Goal: Task Accomplishment & Management: Complete application form

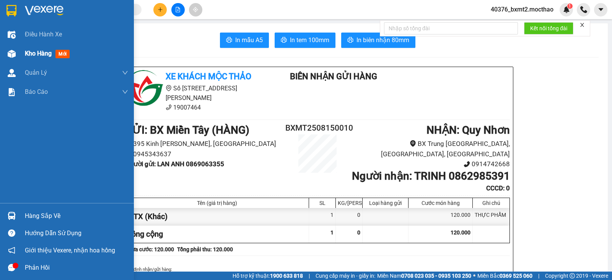
click at [41, 57] on span "Kho hàng" at bounding box center [38, 53] width 27 height 7
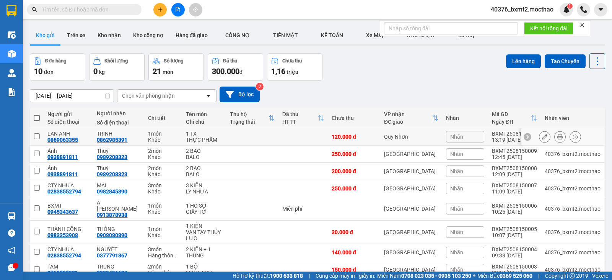
click at [542, 135] on icon at bounding box center [544, 136] width 5 height 5
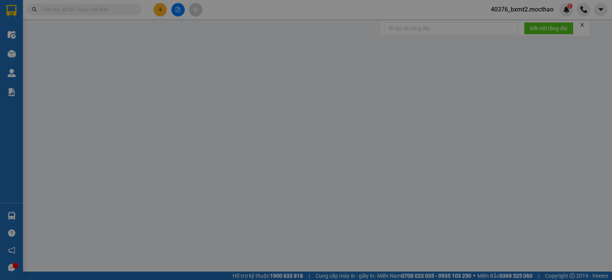
type input "0869063355"
type input "0862985391"
type input "0"
type input "120.000"
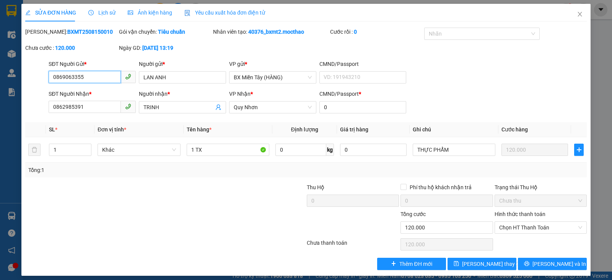
drag, startPoint x: 269, startPoint y: 109, endPoint x: 189, endPoint y: 94, distance: 81.6
click at [189, 94] on div "SĐT Người Nhận * 0862985391 Người nhận * TRINH VP Nhận * Quy Nhơn CMND/Passport…" at bounding box center [317, 103] width 541 height 27
drag, startPoint x: 257, startPoint y: 108, endPoint x: 236, endPoint y: 105, distance: 21.7
click at [236, 105] on span "Quy Nhơn" at bounding box center [273, 106] width 78 height 11
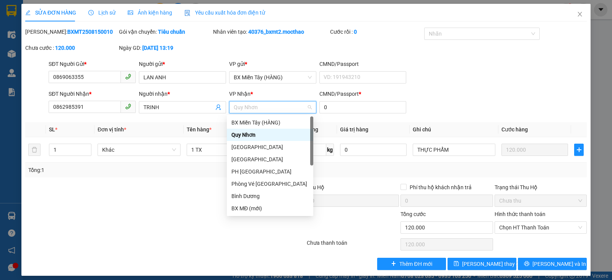
type input "T"
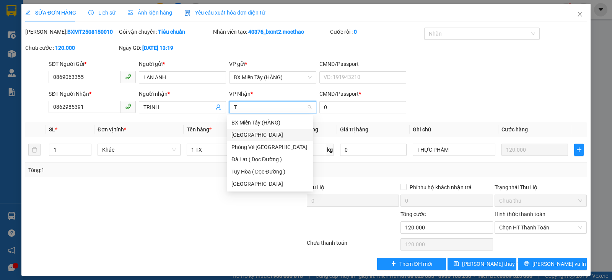
click at [260, 132] on div "[GEOGRAPHIC_DATA]" at bounding box center [269, 134] width 77 height 8
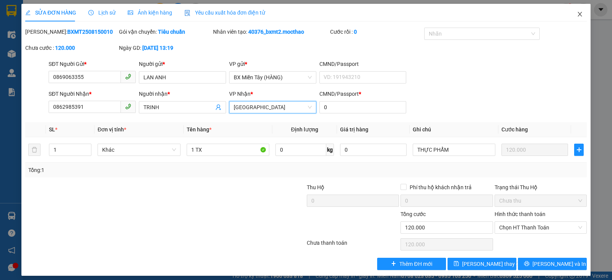
click at [572, 11] on span "Close" at bounding box center [579, 14] width 21 height 21
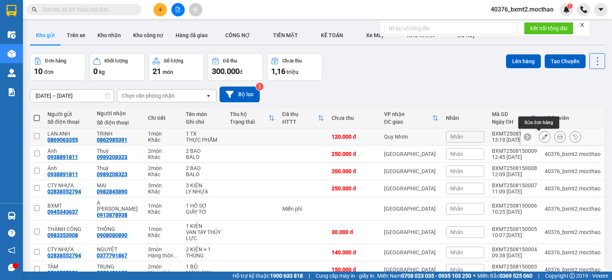
click at [542, 135] on icon at bounding box center [544, 136] width 5 height 5
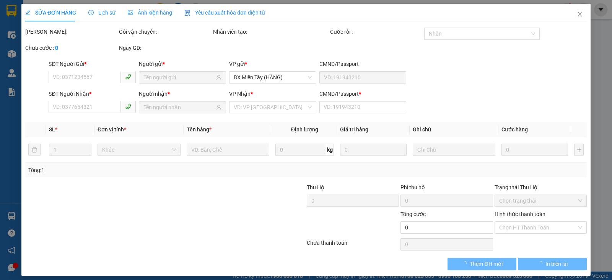
type input "0869063355"
type input "0862985391"
type input "0"
type input "120.000"
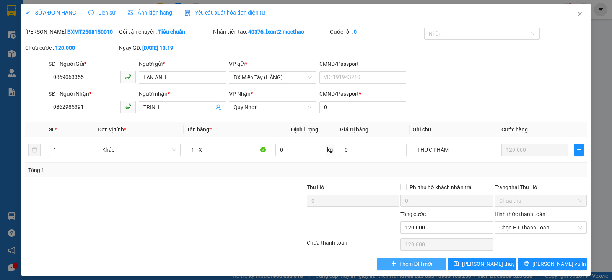
click at [421, 265] on span "Thêm ĐH mới" at bounding box center [415, 263] width 33 height 8
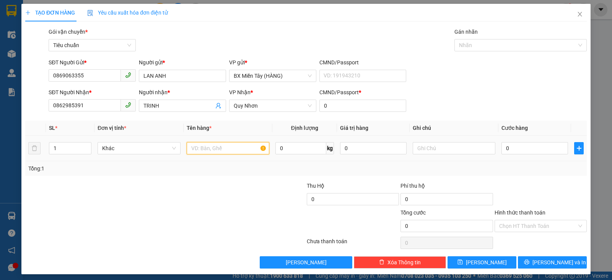
click at [206, 148] on input "text" at bounding box center [228, 148] width 83 height 12
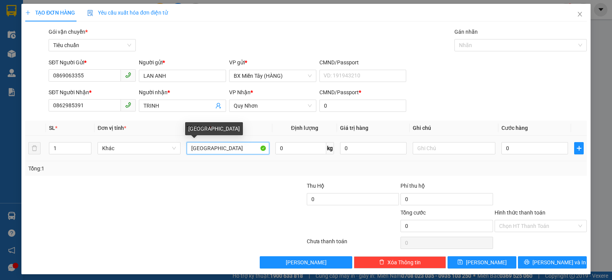
click at [187, 148] on input "[GEOGRAPHIC_DATA]" at bounding box center [228, 148] width 83 height 12
type input "1 TX"
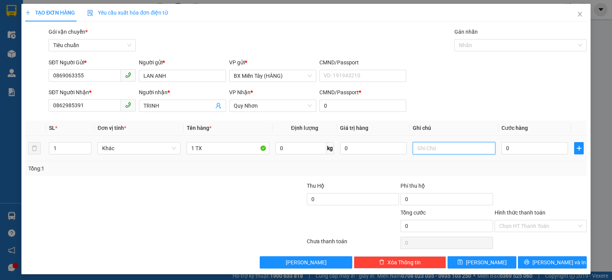
click at [437, 145] on input "text" at bounding box center [454, 148] width 83 height 12
type input "BÁNH"
drag, startPoint x: 510, startPoint y: 147, endPoint x: 504, endPoint y: 163, distance: 17.2
click at [510, 148] on input "0" at bounding box center [535, 148] width 67 height 12
type input "1"
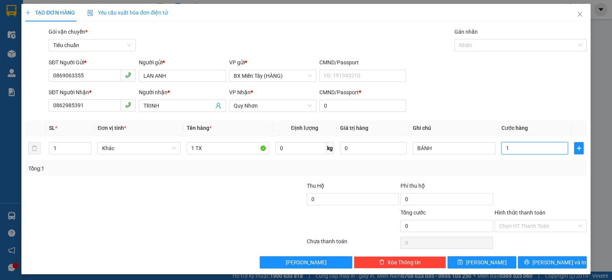
type input "1"
type input "10"
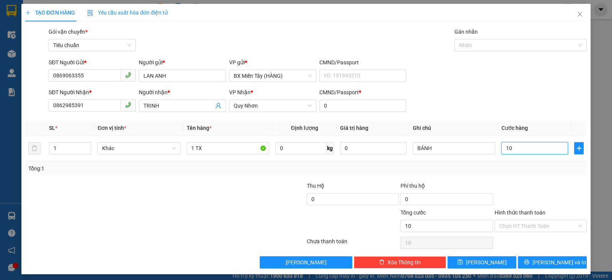
type input "100"
click at [261, 103] on span "Quy Nhơn" at bounding box center [273, 105] width 78 height 11
type input "100.000"
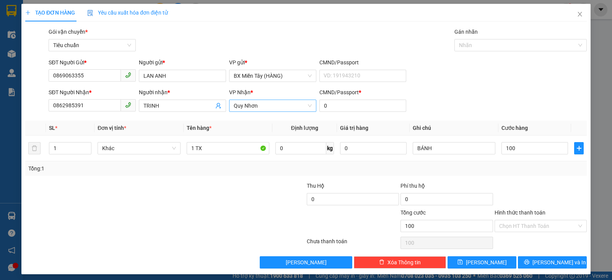
type input "100.000"
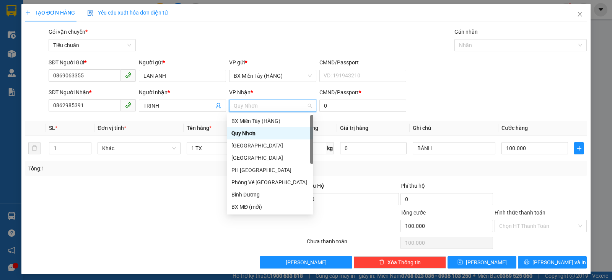
type input "T"
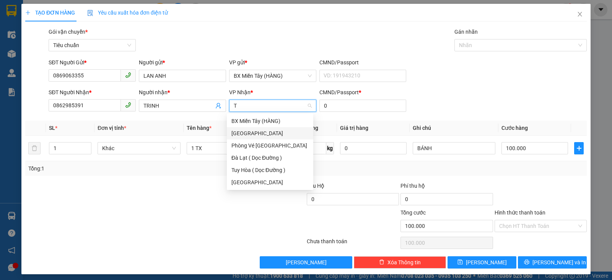
click at [258, 132] on div "[GEOGRAPHIC_DATA]" at bounding box center [269, 133] width 77 height 8
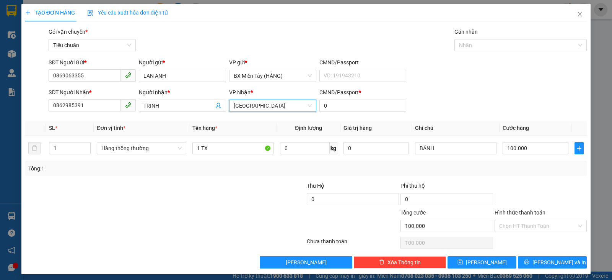
click at [235, 207] on div at bounding box center [259, 194] width 94 height 27
click at [170, 147] on span "Hàng thông thường" at bounding box center [141, 147] width 80 height 11
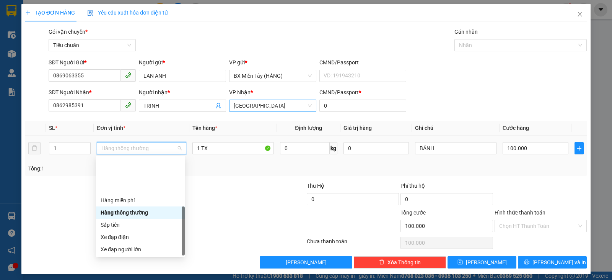
scroll to position [49, 0]
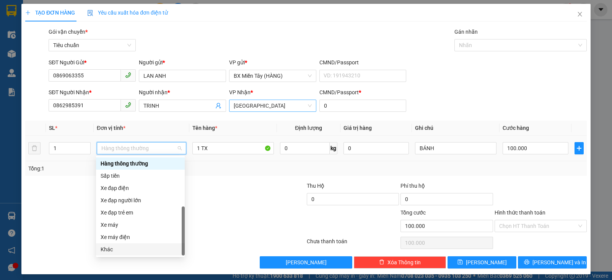
click at [129, 252] on div "Khác" at bounding box center [141, 249] width 80 height 8
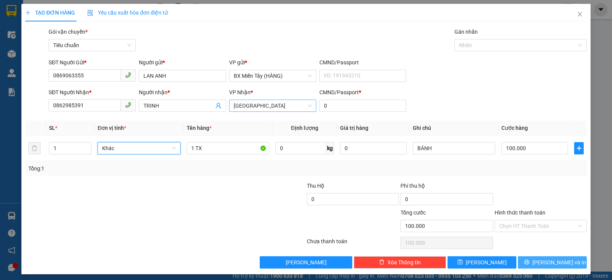
click at [559, 263] on span "[PERSON_NAME] và In" at bounding box center [560, 262] width 54 height 8
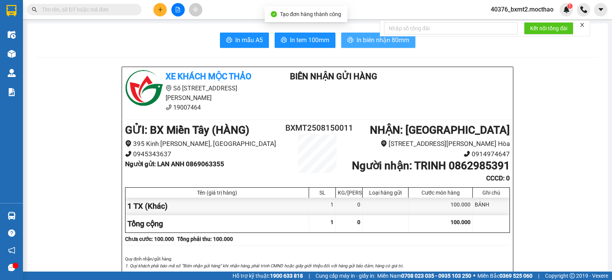
click at [357, 40] on span "In biên nhận 80mm" at bounding box center [383, 40] width 53 height 10
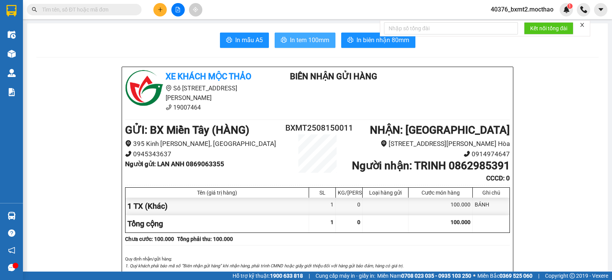
click at [292, 39] on span "In tem 100mm" at bounding box center [309, 40] width 39 height 10
click at [161, 11] on icon "plus" at bounding box center [160, 9] width 5 height 5
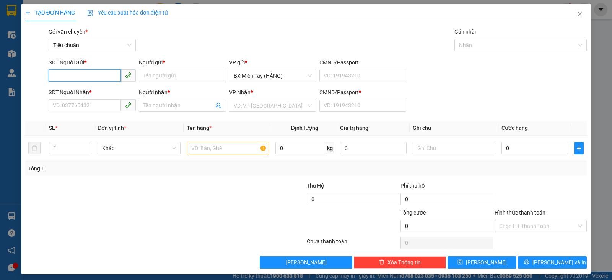
click at [86, 75] on input "SĐT Người Gửi *" at bounding box center [85, 75] width 72 height 12
click at [85, 102] on input "SĐT Người Nhận *" at bounding box center [85, 105] width 72 height 12
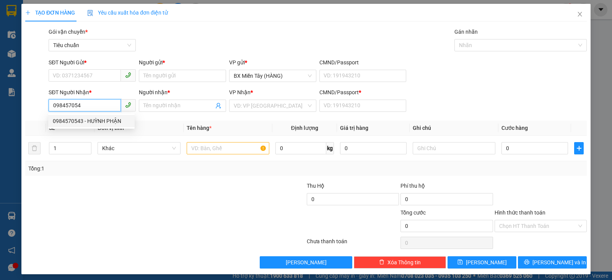
click at [89, 125] on div "0984570543 - HUỲNH PHẬN" at bounding box center [91, 121] width 77 height 8
type input "0984570543"
type input "HUỲNH PHẬN"
type input "0"
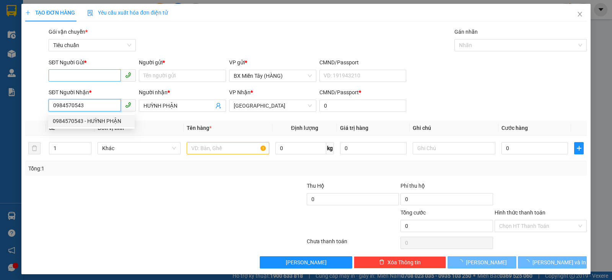
type input "50.000"
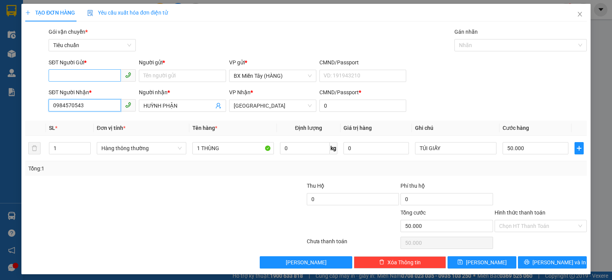
type input "0984570543"
click at [84, 77] on input "SĐT Người Gửi *" at bounding box center [85, 75] width 72 height 12
drag, startPoint x: 92, startPoint y: 91, endPoint x: 95, endPoint y: 118, distance: 27.3
click at [93, 91] on div "0907081689 - NHẤT KHANG" at bounding box center [91, 91] width 77 height 8
type input "0907081689"
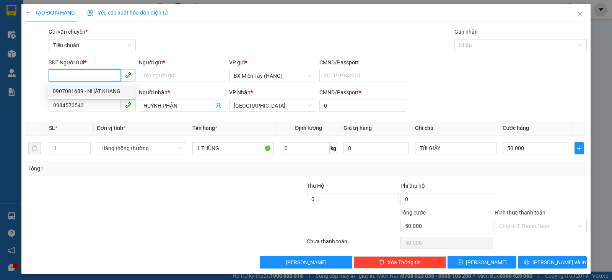
type input "NHẤT KHANG"
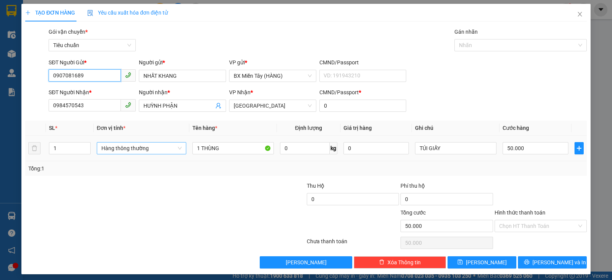
click at [131, 148] on span "Hàng thông thường" at bounding box center [141, 147] width 80 height 11
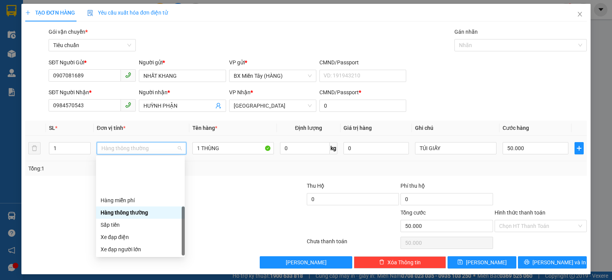
scroll to position [49, 0]
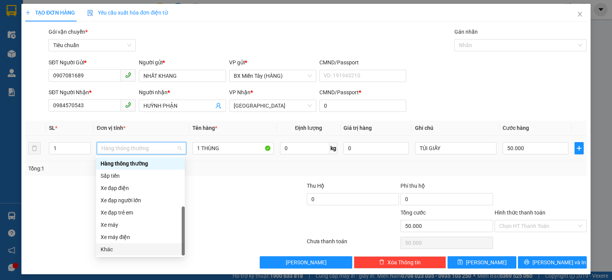
click at [138, 249] on div "Khác" at bounding box center [141, 249] width 80 height 8
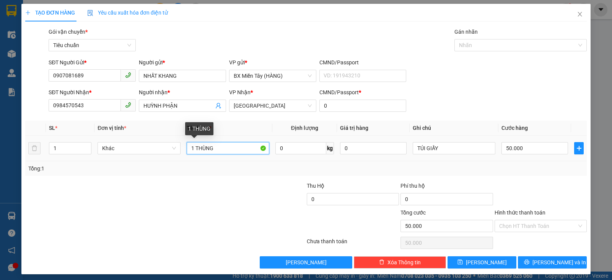
drag, startPoint x: 193, startPoint y: 149, endPoint x: 187, endPoint y: 148, distance: 6.2
click at [187, 148] on input "1 THÙNG" at bounding box center [228, 148] width 83 height 12
type input "2 THÙNG"
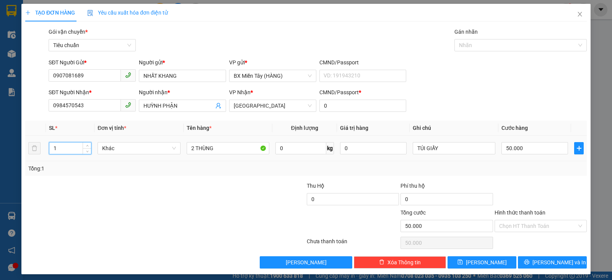
drag, startPoint x: 59, startPoint y: 149, endPoint x: 47, endPoint y: 149, distance: 11.9
click at [47, 149] on td "1" at bounding box center [70, 148] width 49 height 26
type input "2"
click at [522, 152] on input "50.000" at bounding box center [535, 148] width 67 height 12
type input "0"
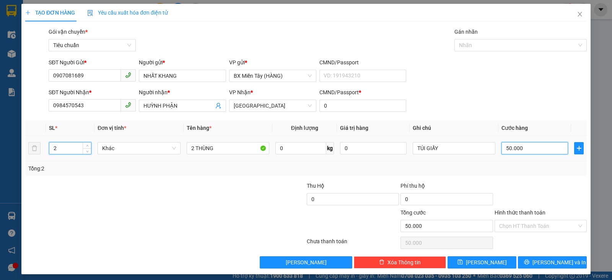
type input "0"
type input "1"
type input "010"
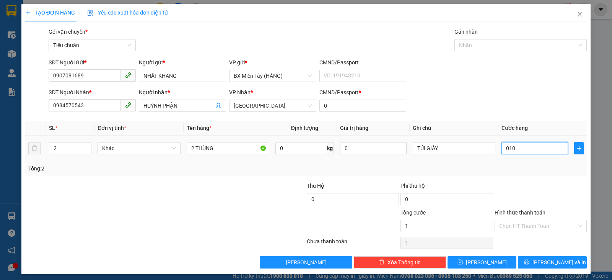
type input "10"
type input "0.100"
type input "100"
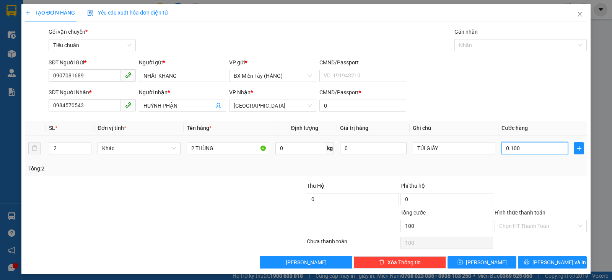
type input "01.000"
type input "1.000"
type input "0.100"
type input "100"
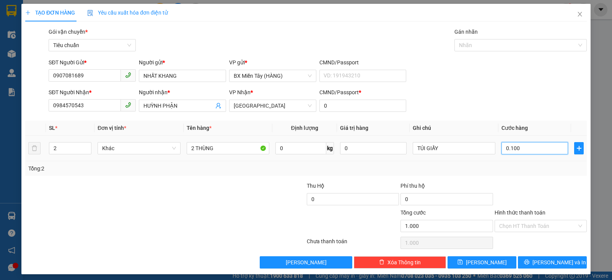
type input "100"
type input "0.100"
type input "100.000"
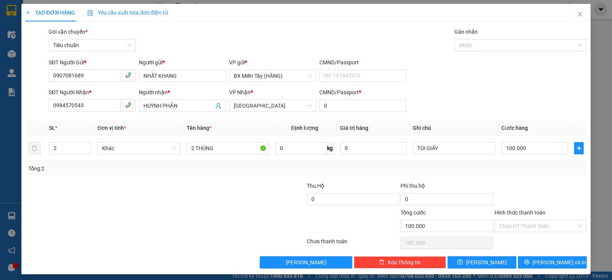
click at [543, 174] on div "Tổng: 2" at bounding box center [306, 168] width 562 height 15
click at [542, 259] on span "[PERSON_NAME] và In" at bounding box center [560, 262] width 54 height 8
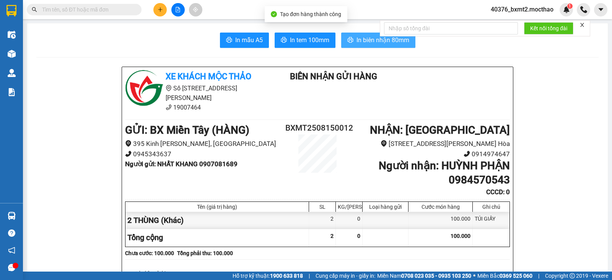
click at [375, 40] on span "In biên nhận 80mm" at bounding box center [383, 40] width 53 height 10
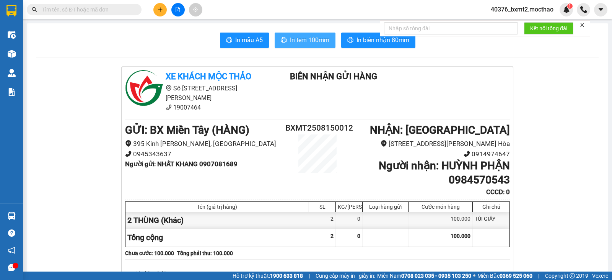
drag, startPoint x: 309, startPoint y: 41, endPoint x: 327, endPoint y: 57, distance: 24.4
click at [309, 42] on span "In tem 100mm" at bounding box center [309, 40] width 39 height 10
click at [155, 10] on button at bounding box center [159, 9] width 13 height 13
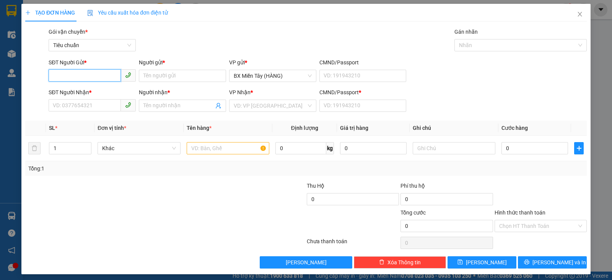
click at [97, 72] on input "SĐT Người Gửi *" at bounding box center [85, 75] width 72 height 12
click at [99, 88] on div "0963411258 - SINH - CTY TOÀN THẮNG" at bounding box center [100, 91] width 95 height 8
type input "0963411258"
type input "SINH - CTY TOÀN THẮNG"
type input "0337677335"
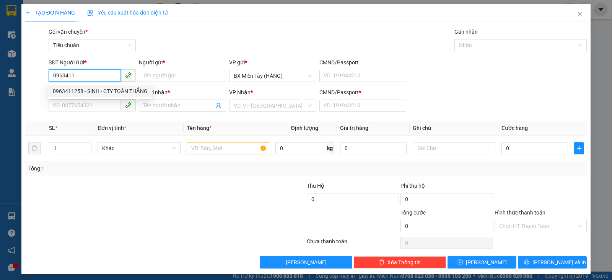
type input "DUYÊN"
type input "0"
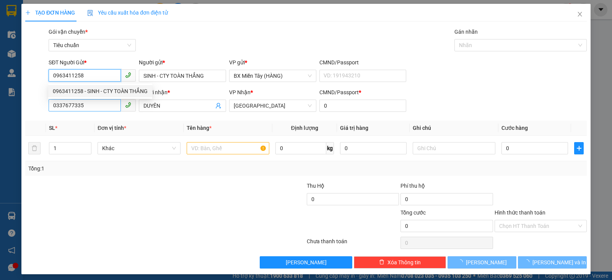
type input "100.000"
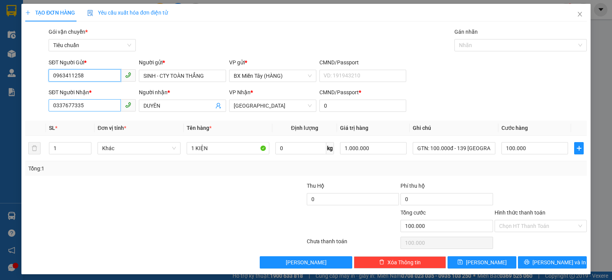
type input "0963411258"
click at [111, 111] on input "0337677335" at bounding box center [85, 105] width 72 height 12
drag, startPoint x: 108, startPoint y: 108, endPoint x: 0, endPoint y: 94, distance: 108.8
click at [0, 94] on div "TẠO ĐƠN HÀNG Yêu cầu xuất hóa đơn điện tử Transit Pickup Surcharge Ids Transit …" at bounding box center [306, 140] width 612 height 280
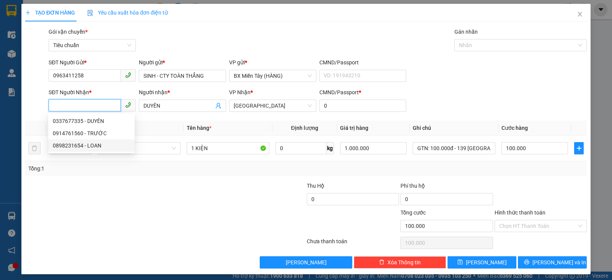
click at [83, 145] on div "0898231654 - LOAN" at bounding box center [91, 145] width 77 height 8
type input "0898231654"
type input "LOAN"
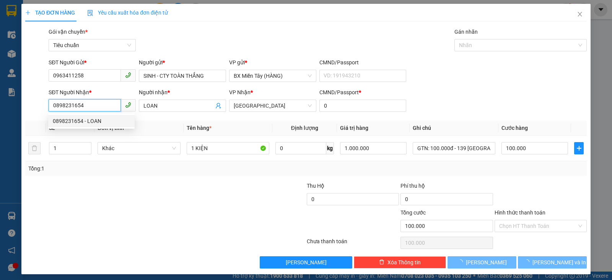
type input "120.000"
type input "0898231654"
click at [120, 194] on div at bounding box center [118, 194] width 188 height 27
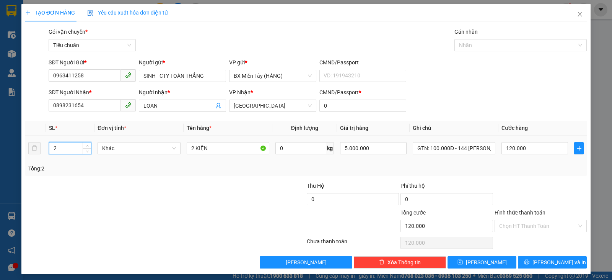
drag, startPoint x: 63, startPoint y: 152, endPoint x: 41, endPoint y: 148, distance: 22.6
click at [41, 148] on tr "2 Khác 2 KIỆN 0 kg 5.000.000 GTN: 100.000Đ - 144 [PERSON_NAME] 120.000" at bounding box center [306, 148] width 562 height 26
type input "1"
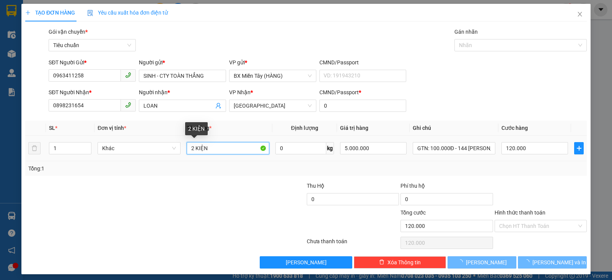
drag, startPoint x: 190, startPoint y: 147, endPoint x: 186, endPoint y: 147, distance: 3.9
click at [187, 147] on input "2 KIỆN" at bounding box center [228, 148] width 83 height 12
type input "0"
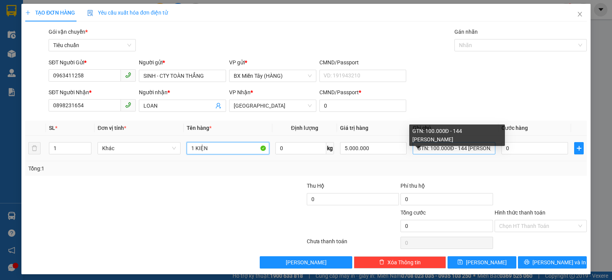
type input "1 KIỆN"
drag, startPoint x: 443, startPoint y: 149, endPoint x: 428, endPoint y: 148, distance: 14.9
click at [427, 148] on input "GTN: 100.000Đ - 144 [PERSON_NAME]" at bounding box center [454, 148] width 83 height 12
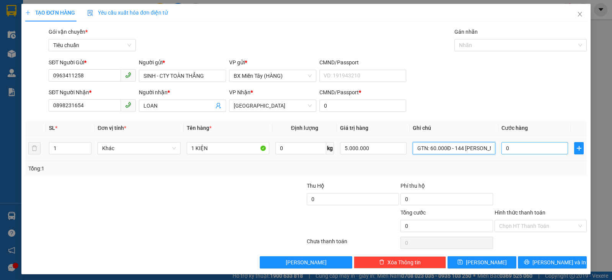
type input "GTN: 60.000Đ - 144 [PERSON_NAME]"
click at [530, 147] on input "0" at bounding box center [535, 148] width 67 height 12
type input "6"
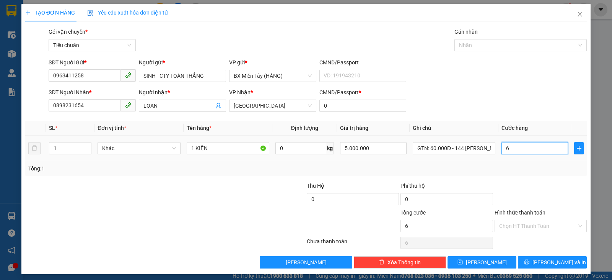
type input "60"
type input "6"
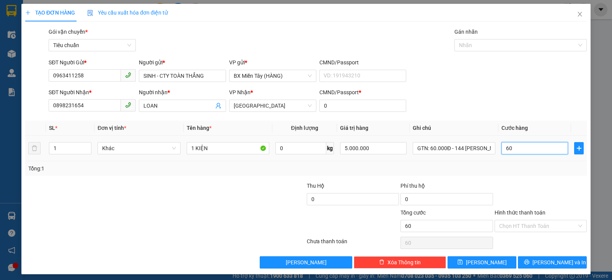
type input "6"
type input "0"
type input "5"
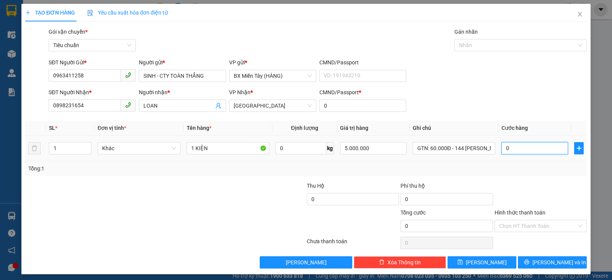
type input "5"
type input "05"
type input "50"
type input "050"
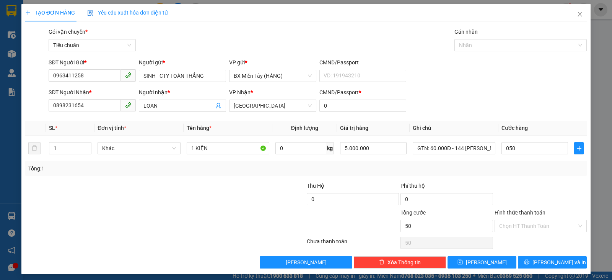
type input "50.000"
click at [544, 184] on div at bounding box center [541, 194] width 94 height 27
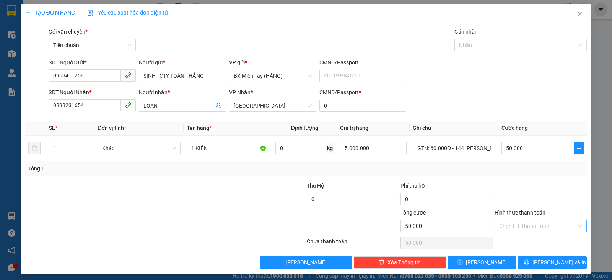
click at [548, 222] on input "Hình thức thanh toán" at bounding box center [538, 225] width 78 height 11
click at [510, 171] on div "Tại văn phòng" at bounding box center [536, 173] width 82 height 8
type input "0"
click at [535, 257] on button "[PERSON_NAME] và In" at bounding box center [552, 262] width 69 height 12
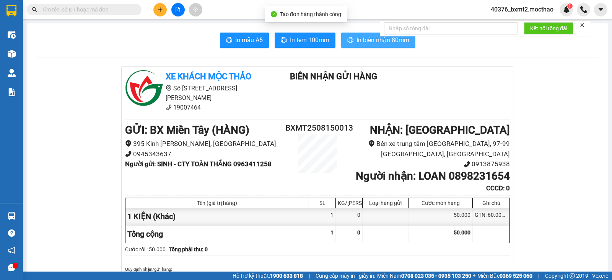
click at [370, 41] on span "In biên nhận 80mm" at bounding box center [383, 40] width 53 height 10
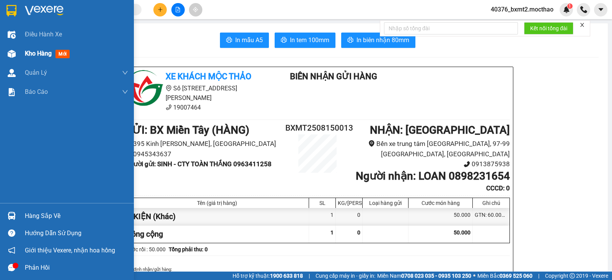
click at [40, 52] on span "Kho hàng" at bounding box center [38, 53] width 27 height 7
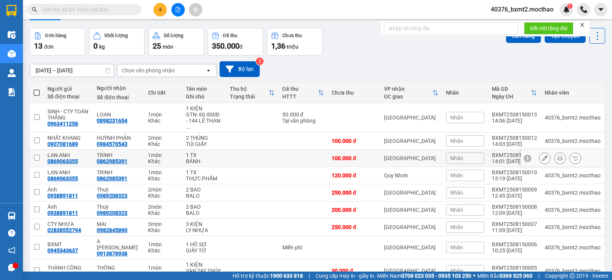
scroll to position [38, 0]
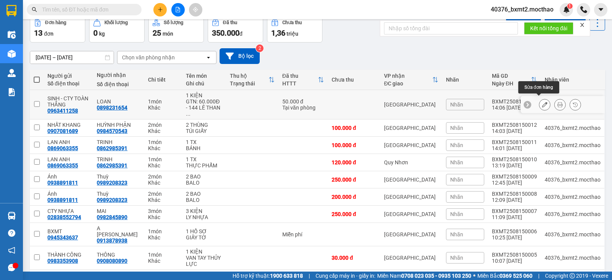
click at [542, 102] on icon at bounding box center [544, 104] width 5 height 5
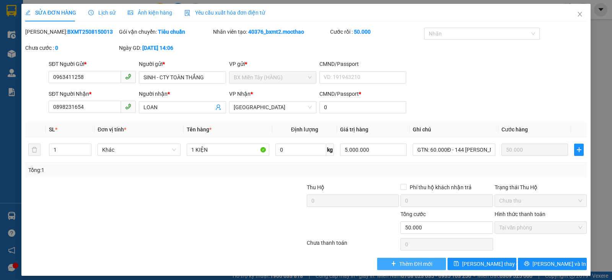
click at [415, 262] on span "Thêm ĐH mới" at bounding box center [415, 263] width 33 height 8
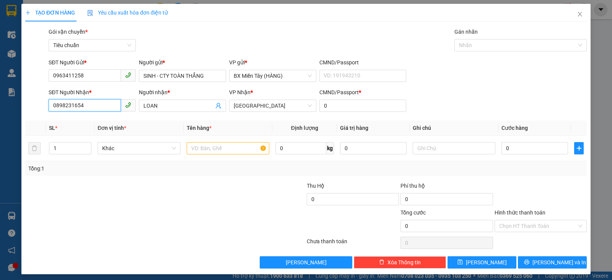
drag, startPoint x: 98, startPoint y: 103, endPoint x: 0, endPoint y: 86, distance: 99.8
click at [0, 86] on div "TẠO ĐƠN HÀNG Yêu cầu xuất hóa đơn điện tử Transit Pickup Surcharge Ids Transit …" at bounding box center [306, 140] width 612 height 280
click at [80, 106] on input "SĐT Người Nhận *" at bounding box center [85, 105] width 72 height 12
type input "0914761560"
click at [83, 119] on div "0914761560 - TRƯỚC" at bounding box center [91, 121] width 77 height 8
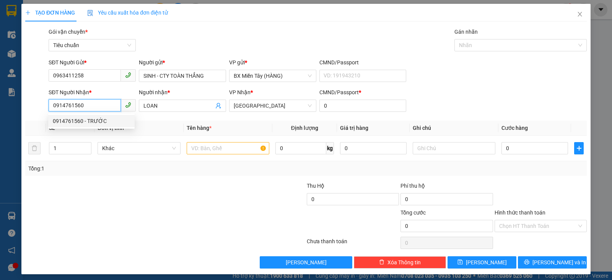
type input "TRƯỚC"
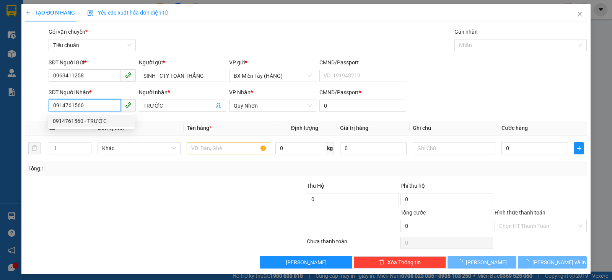
type input "120.000"
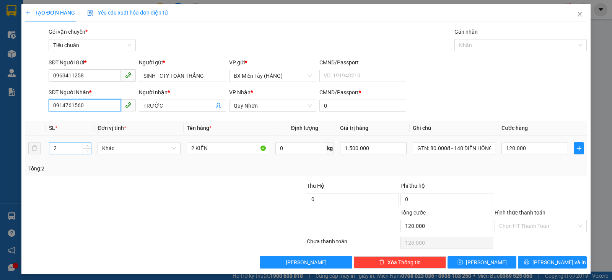
type input "0914761560"
click at [36, 151] on tr "2 Khác 2 KIỆN 0 kg 1.500.000 GTN: 80.000đ - 148 DIÊN HỒNG 120.000" at bounding box center [306, 148] width 562 height 26
type input "1"
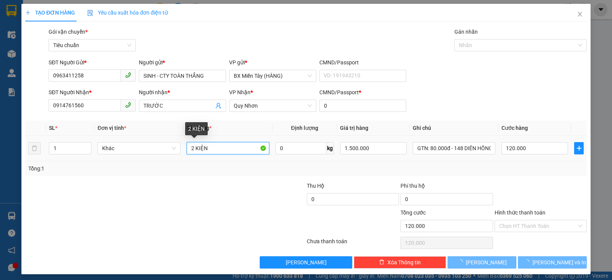
drag, startPoint x: 192, startPoint y: 147, endPoint x: 187, endPoint y: 147, distance: 5.0
click at [187, 147] on input "2 KIỆN" at bounding box center [228, 148] width 83 height 12
type input "0"
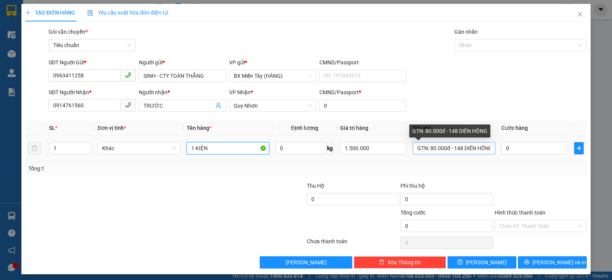
type input "1 KIỆN"
drag, startPoint x: 425, startPoint y: 149, endPoint x: 441, endPoint y: 149, distance: 15.3
click at [441, 149] on input "GTN: 80.000đ - 148 DIÊN HỒNG" at bounding box center [454, 148] width 83 height 12
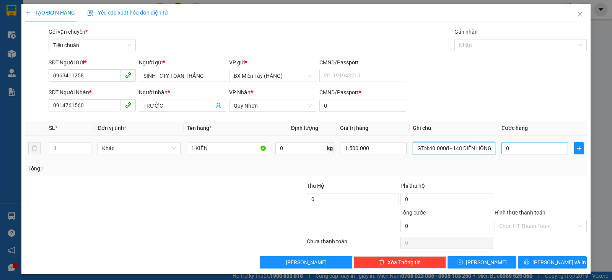
type input "GTN:40.000đ - 148 DIÊN HỒNG"
click at [523, 150] on input "0" at bounding box center [535, 148] width 67 height 12
type input "5"
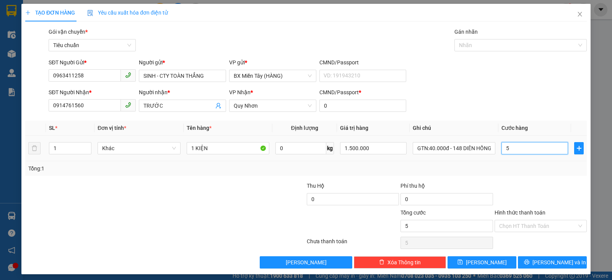
type input "50"
type input "500"
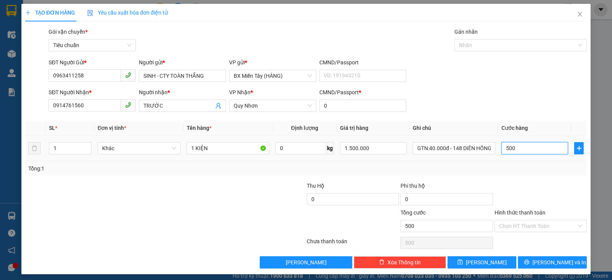
type input "50"
type input "50.000"
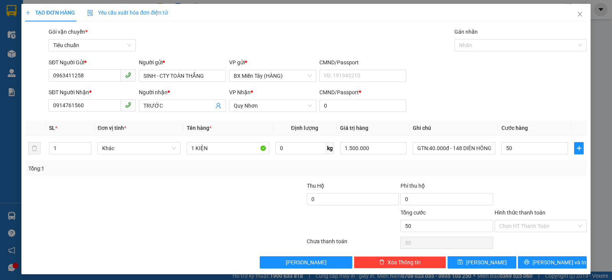
type input "50.000"
click at [548, 176] on div "Transit Pickup Surcharge Ids Transit Deliver Surcharge Ids Transit Deliver Surc…" at bounding box center [306, 148] width 562 height 241
click at [542, 226] on input "Hình thức thanh toán" at bounding box center [538, 225] width 78 height 11
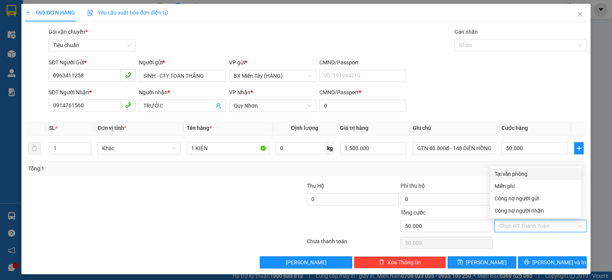
click at [529, 170] on div "Tại văn phòng" at bounding box center [536, 173] width 82 height 8
type input "0"
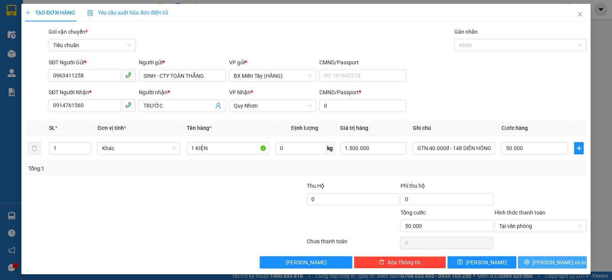
click at [563, 260] on button "[PERSON_NAME] và In" at bounding box center [552, 262] width 69 height 12
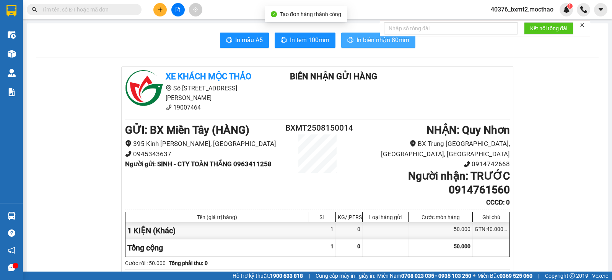
click at [370, 39] on span "In biên nhận 80mm" at bounding box center [383, 40] width 53 height 10
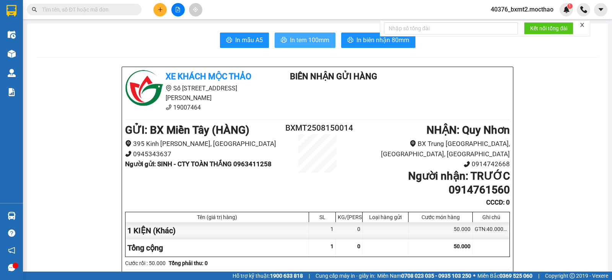
drag, startPoint x: 293, startPoint y: 41, endPoint x: 304, endPoint y: 43, distance: 10.8
click at [293, 41] on span "In tem 100mm" at bounding box center [309, 40] width 39 height 10
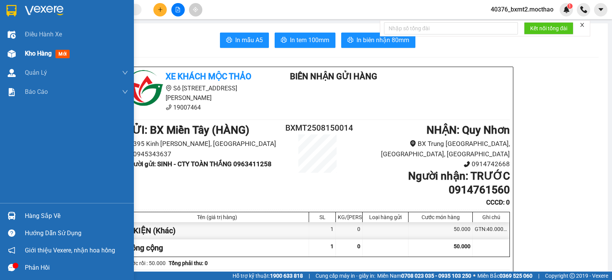
click at [13, 49] on div at bounding box center [11, 53] width 13 height 13
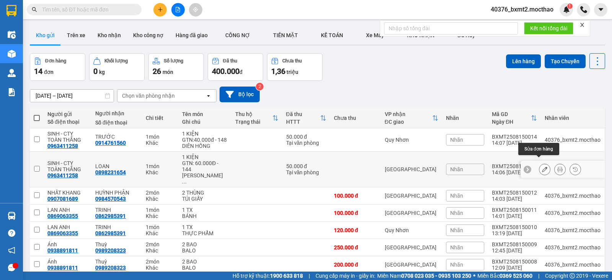
click at [542, 166] on icon at bounding box center [544, 168] width 5 height 5
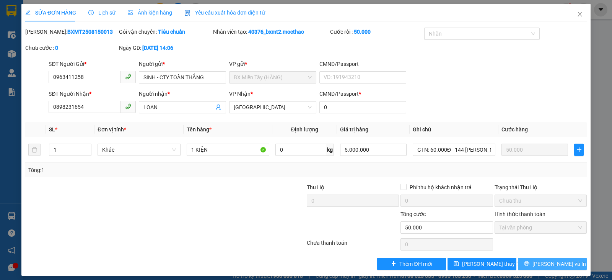
click at [530, 263] on icon "printer" at bounding box center [526, 263] width 5 height 5
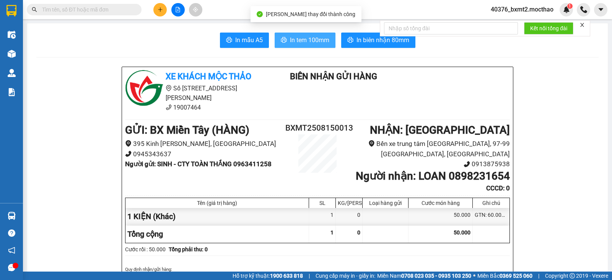
click at [303, 39] on span "In tem 100mm" at bounding box center [309, 40] width 39 height 10
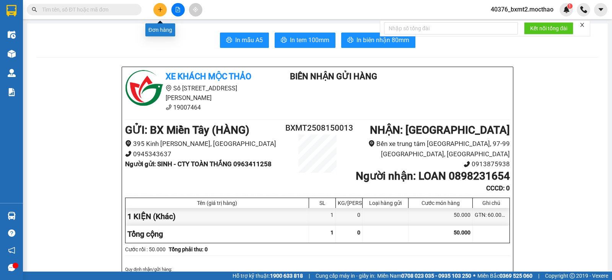
click at [158, 7] on button at bounding box center [159, 9] width 13 height 13
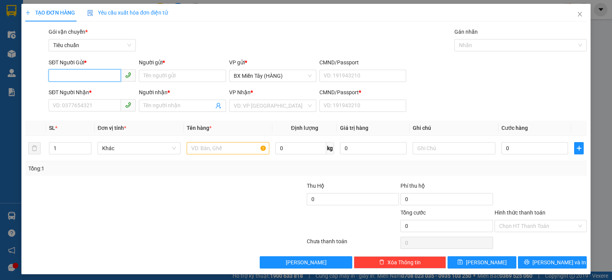
click at [96, 75] on input "SĐT Người Gửi *" at bounding box center [85, 75] width 72 height 12
type input "0903644828"
click at [101, 88] on div "0903644828 - VƯƠNG" at bounding box center [91, 91] width 77 height 8
type input "VƯƠNG"
type input "0901155348"
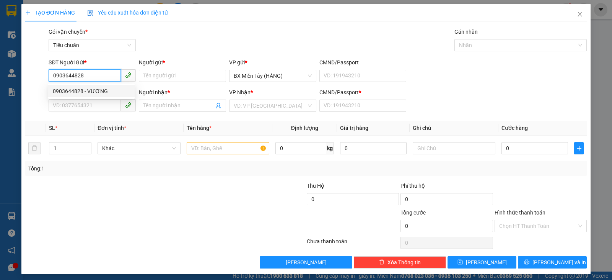
type input "DUYÊN"
type input "0"
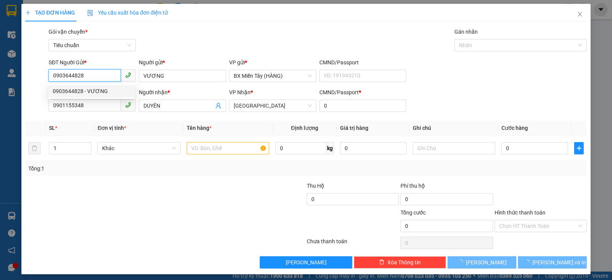
type input "30.000"
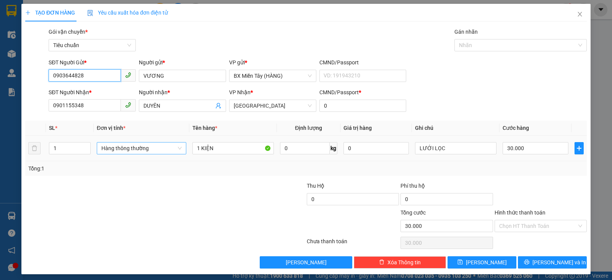
click at [133, 152] on span "Hàng thông thường" at bounding box center [141, 147] width 80 height 11
type input "0903644828"
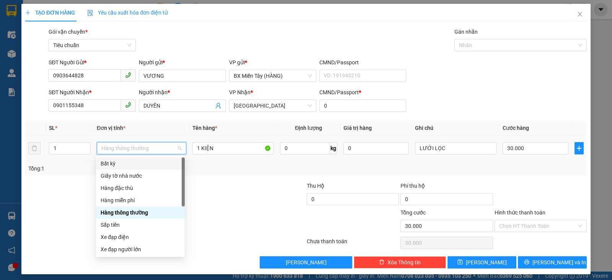
scroll to position [49, 0]
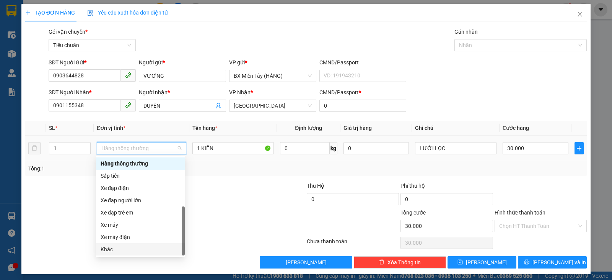
click at [129, 249] on div "Khác" at bounding box center [141, 249] width 80 height 8
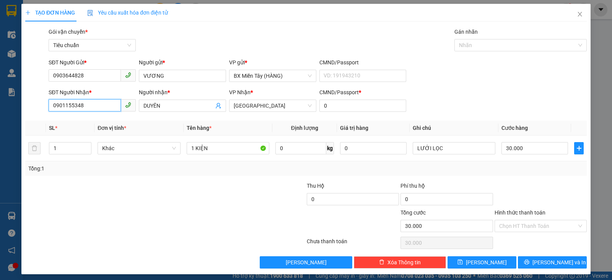
drag, startPoint x: 96, startPoint y: 108, endPoint x: 0, endPoint y: 104, distance: 96.1
click at [0, 104] on div "TẠO ĐƠN HÀNG Yêu cầu xuất hóa đơn điện tử Transit Pickup Surcharge Ids Transit …" at bounding box center [306, 140] width 612 height 280
click at [142, 222] on div at bounding box center [118, 221] width 188 height 27
click at [536, 164] on div "Tổng: 1" at bounding box center [306, 168] width 556 height 8
click at [538, 150] on input "30.000" at bounding box center [535, 148] width 67 height 12
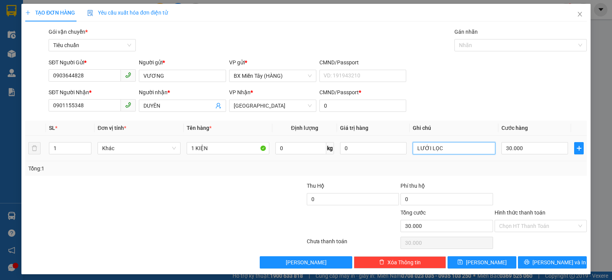
drag, startPoint x: 437, startPoint y: 148, endPoint x: 406, endPoint y: 148, distance: 30.6
click at [410, 148] on td "LƯỚI LỌC" at bounding box center [454, 148] width 89 height 26
type input "CÁNH QUẠT"
click at [552, 147] on input "30.000" at bounding box center [535, 148] width 67 height 12
type input "5"
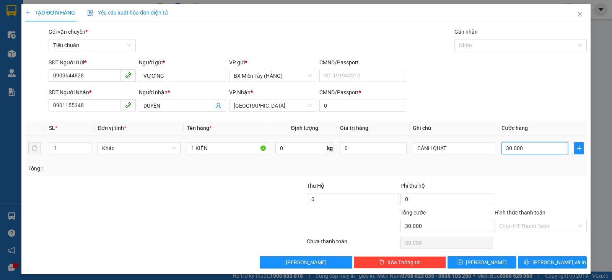
type input "5"
type input "50"
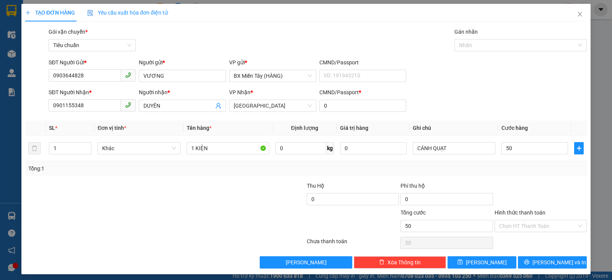
type input "50.000"
click at [572, 179] on div "Transit Pickup Surcharge Ids Transit Deliver Surcharge Ids Transit Deliver Surc…" at bounding box center [306, 148] width 562 height 241
click at [558, 259] on span "[PERSON_NAME] và In" at bounding box center [560, 262] width 54 height 8
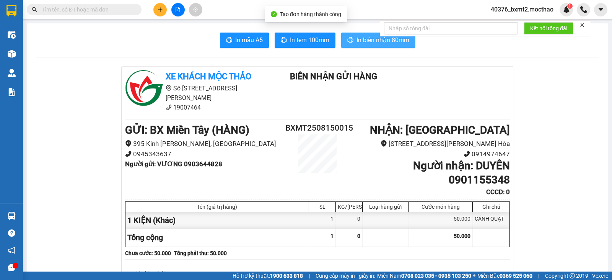
click at [370, 37] on span "In biên nhận 80mm" at bounding box center [383, 40] width 53 height 10
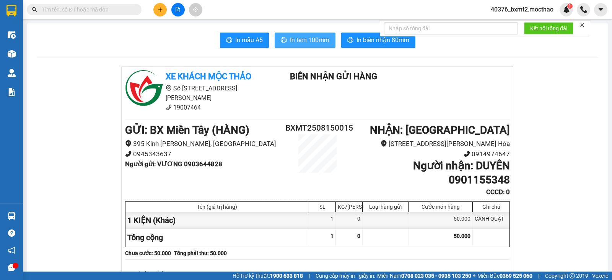
click at [303, 36] on span "In tem 100mm" at bounding box center [309, 40] width 39 height 10
click at [165, 10] on button at bounding box center [159, 9] width 13 height 13
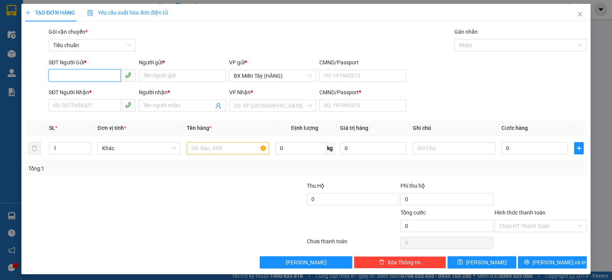
click at [80, 79] on input "SĐT Người Gửi *" at bounding box center [85, 75] width 72 height 12
click at [84, 101] on input "SĐT Người Nhận *" at bounding box center [85, 105] width 72 height 12
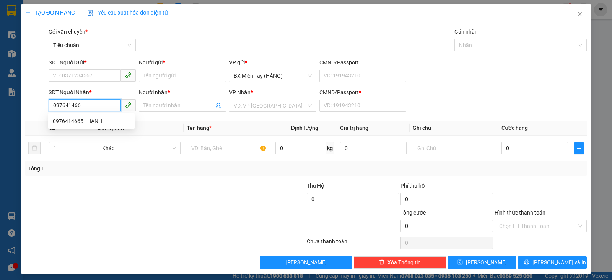
type input "0976414665"
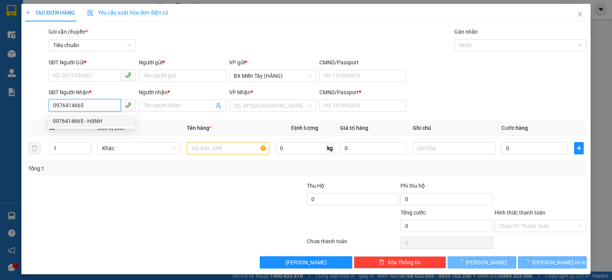
click at [101, 120] on div "0976414665 - HẠNH" at bounding box center [91, 121] width 77 height 8
type input "HẠNH"
type input "0"
type input "20.000"
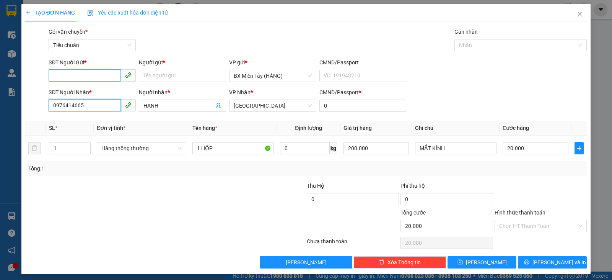
type input "0976414665"
click at [87, 74] on input "SĐT Người Gửi *" at bounding box center [85, 75] width 72 height 12
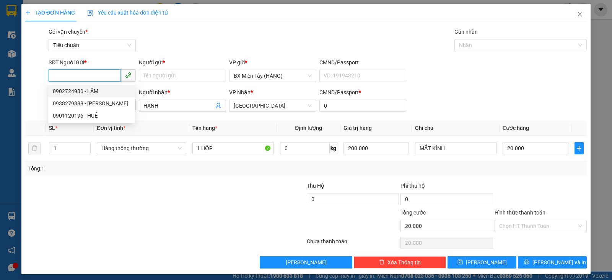
click at [91, 87] on div "0902724980 - LÂM" at bounding box center [91, 91] width 77 height 8
type input "0902724980"
type input "LÂM"
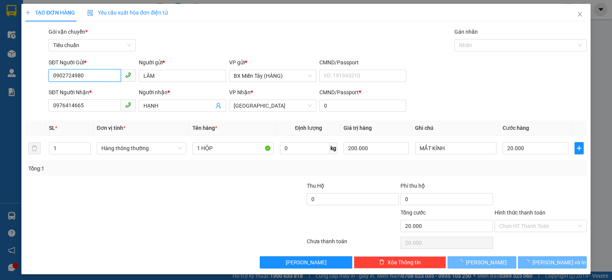
type input "60.000"
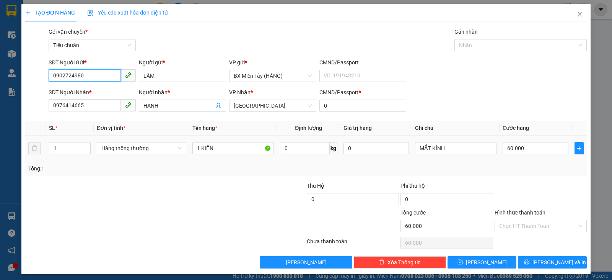
drag, startPoint x: 148, startPoint y: 145, endPoint x: 148, endPoint y: 155, distance: 9.6
click at [148, 146] on span "Hàng thông thường" at bounding box center [141, 147] width 80 height 11
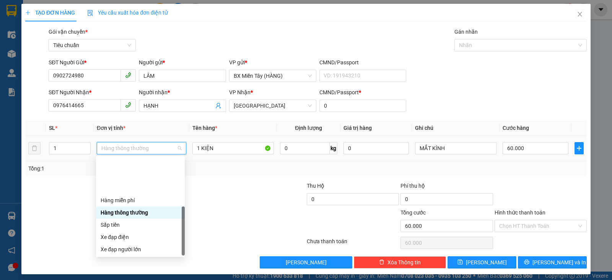
scroll to position [49, 0]
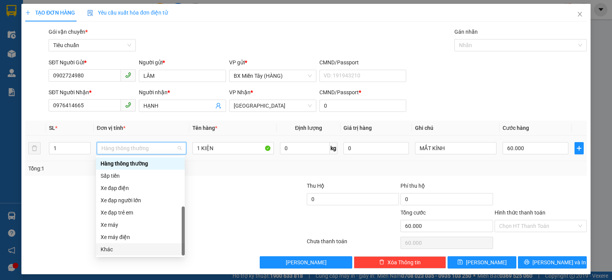
click at [137, 245] on div "Khác" at bounding box center [141, 249] width 80 height 8
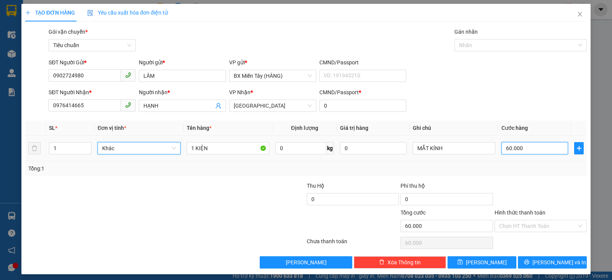
click at [548, 150] on input "60.000" at bounding box center [535, 148] width 67 height 12
type input "2"
type input "20"
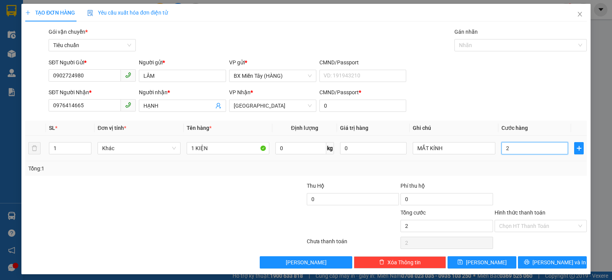
type input "20"
type input "20.000"
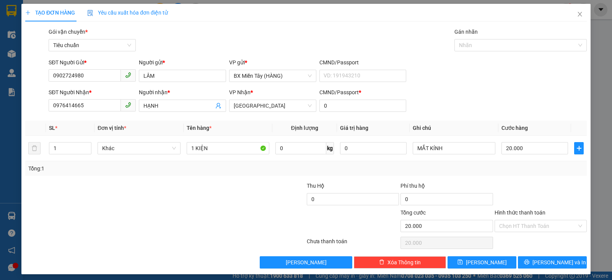
click at [560, 181] on div at bounding box center [541, 194] width 94 height 27
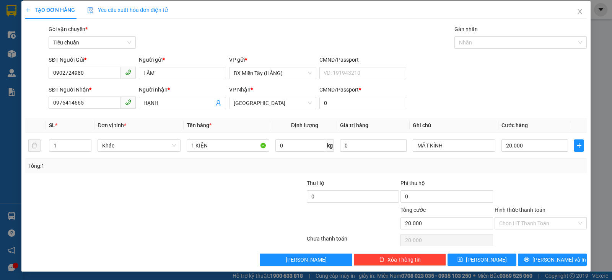
scroll to position [3, 0]
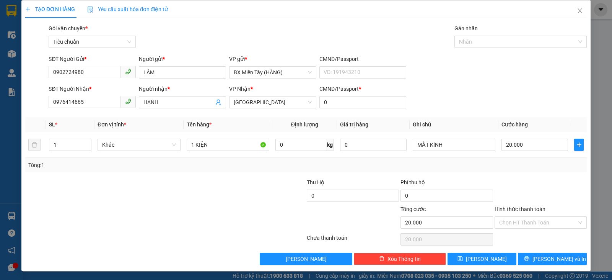
drag, startPoint x: 497, startPoint y: 192, endPoint x: 507, endPoint y: 191, distance: 10.3
click at [507, 191] on div at bounding box center [541, 191] width 94 height 27
click at [560, 241] on div "Chọn HT Thanh Toán" at bounding box center [541, 238] width 94 height 15
click at [562, 257] on span "[PERSON_NAME] và In" at bounding box center [560, 258] width 54 height 8
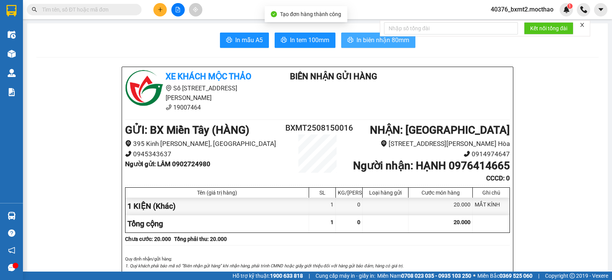
click at [366, 42] on span "In biên nhận 80mm" at bounding box center [383, 40] width 53 height 10
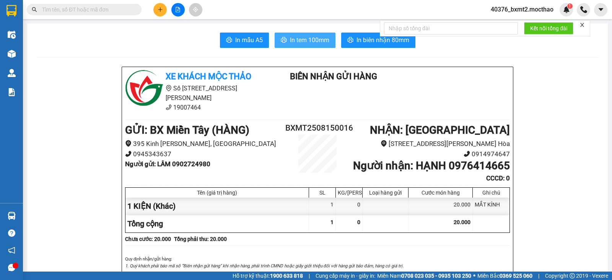
click at [301, 40] on span "In tem 100mm" at bounding box center [309, 40] width 39 height 10
click at [157, 8] on button at bounding box center [159, 9] width 13 height 13
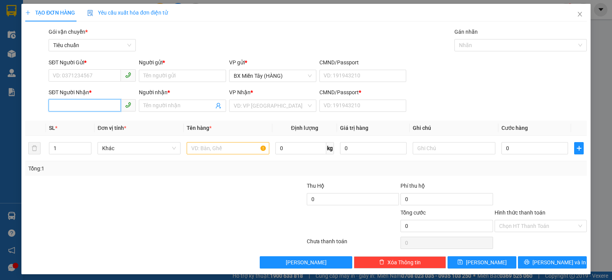
click at [90, 103] on input "SĐT Người Nhận *" at bounding box center [85, 105] width 72 height 12
click at [101, 72] on input "SĐT Người Gửi *" at bounding box center [85, 75] width 72 height 12
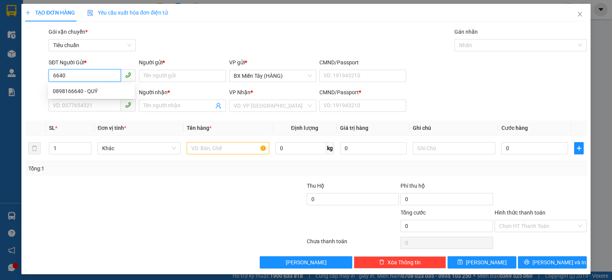
click at [101, 79] on input "6640" at bounding box center [85, 75] width 72 height 12
click at [103, 91] on div "0898166640 - QUÝ" at bounding box center [91, 91] width 77 height 8
type input "0898166640"
type input "QUÝ"
type input "0774403244"
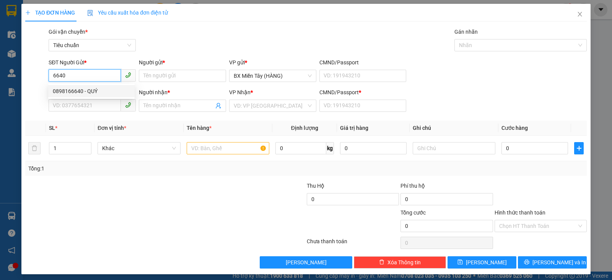
type input "CƯỜNG"
type input "0"
type input "150.000"
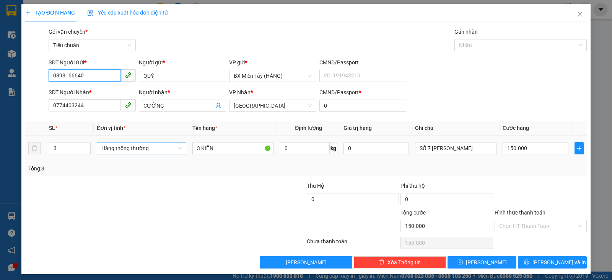
click at [126, 149] on span "Hàng thông thường" at bounding box center [141, 147] width 80 height 11
type input "0898166640"
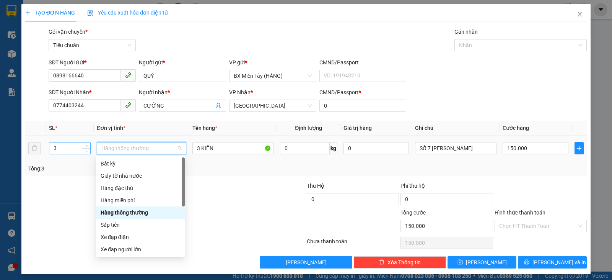
click at [63, 150] on input "3" at bounding box center [69, 147] width 41 height 11
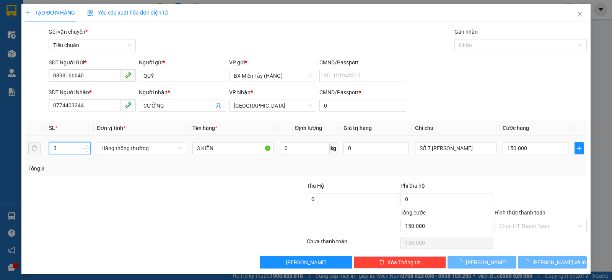
type input "0"
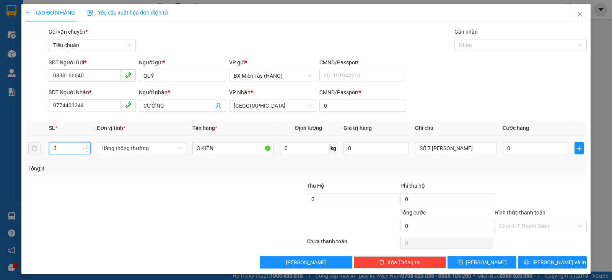
click at [36, 145] on tr "3 Hàng thông thường 3 KIỆN 0 kg 0 SỐ 7 [PERSON_NAME] 0" at bounding box center [306, 148] width 562 height 26
type input "4"
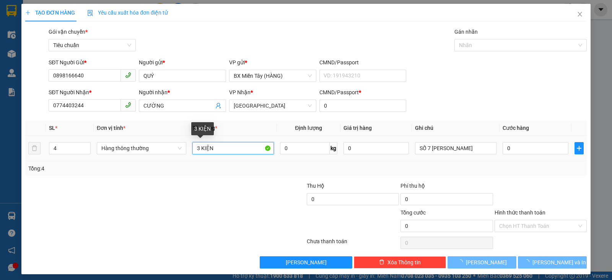
drag, startPoint x: 197, startPoint y: 150, endPoint x: 192, endPoint y: 150, distance: 5.0
click at [192, 150] on input "3 KIỆN" at bounding box center [232, 148] width 81 height 12
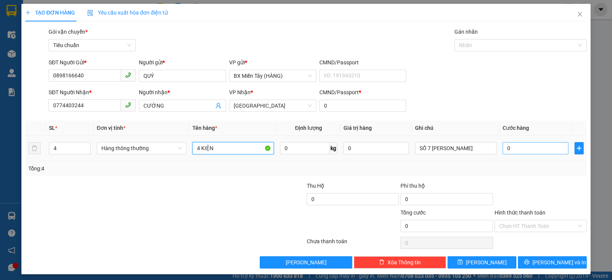
type input "4 KIỆN"
click at [522, 148] on input "0" at bounding box center [535, 148] width 65 height 12
type input "2"
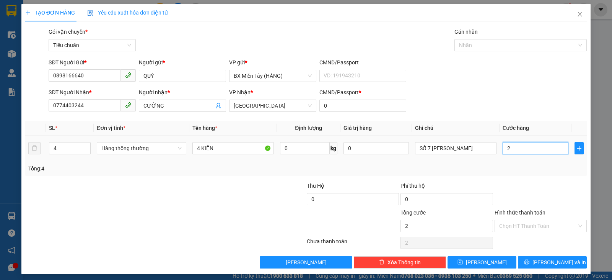
type input "20"
type input "200"
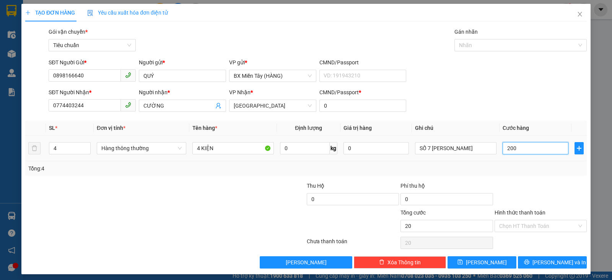
type input "200"
type input "200.000"
click at [530, 174] on div "Tổng: 4" at bounding box center [306, 168] width 562 height 15
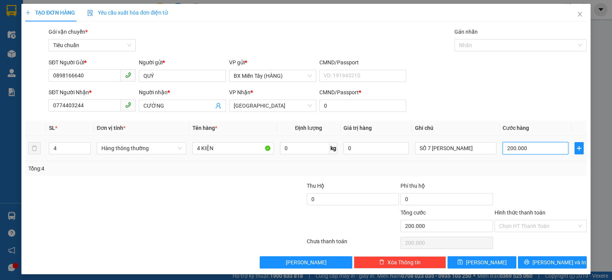
click at [534, 150] on input "200.000" at bounding box center [535, 148] width 65 height 12
type input "1"
type input "18"
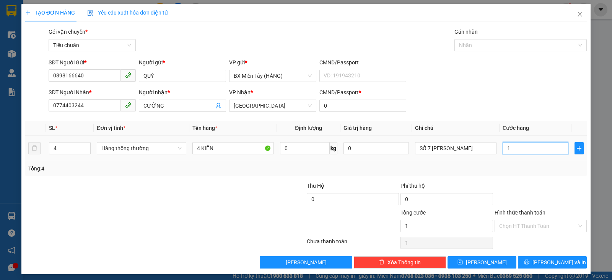
type input "18"
type input "180"
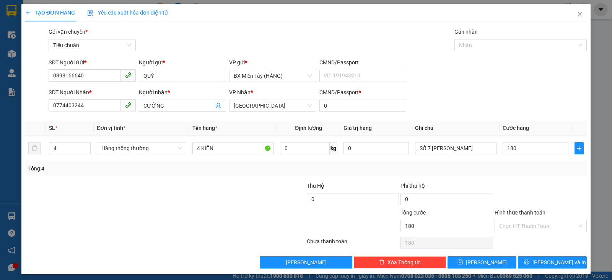
type input "180.000"
click at [528, 181] on div "Transit Pickup Surcharge Ids Transit Deliver Surcharge Ids Transit Deliver Surc…" at bounding box center [306, 148] width 562 height 241
click at [146, 150] on span "Hàng thông thường" at bounding box center [141, 147] width 80 height 11
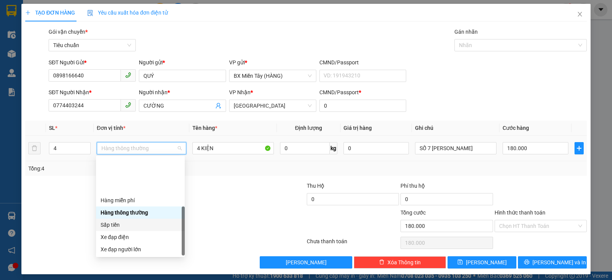
scroll to position [49, 0]
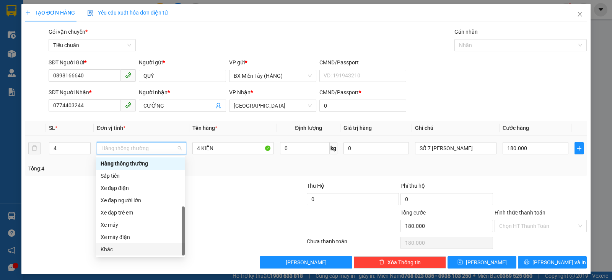
click at [132, 249] on div "Khác" at bounding box center [141, 249] width 80 height 8
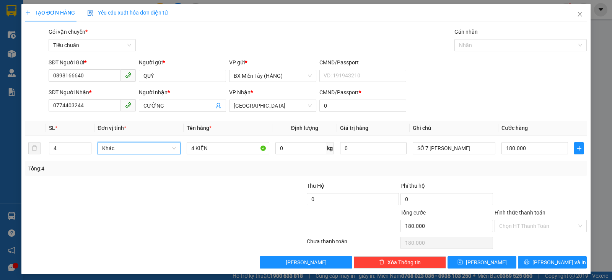
click at [271, 207] on div at bounding box center [259, 194] width 94 height 27
click at [560, 261] on span "[PERSON_NAME] và In" at bounding box center [560, 262] width 54 height 8
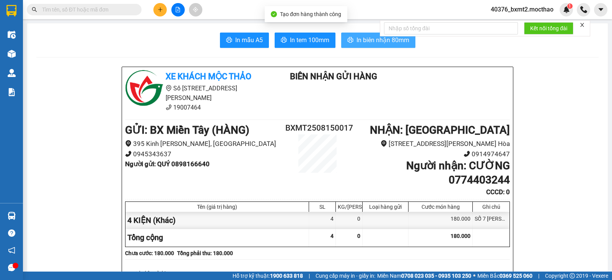
click at [342, 35] on button "In biên nhận 80mm" at bounding box center [378, 40] width 74 height 15
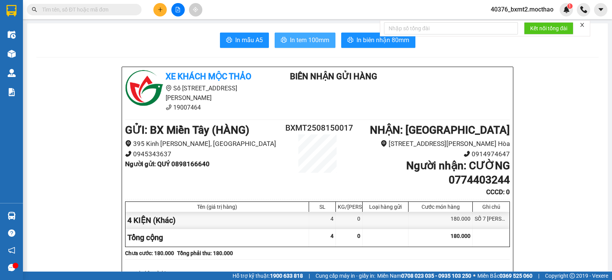
click at [291, 38] on span "In tem 100mm" at bounding box center [309, 40] width 39 height 10
click at [156, 9] on button at bounding box center [159, 9] width 13 height 13
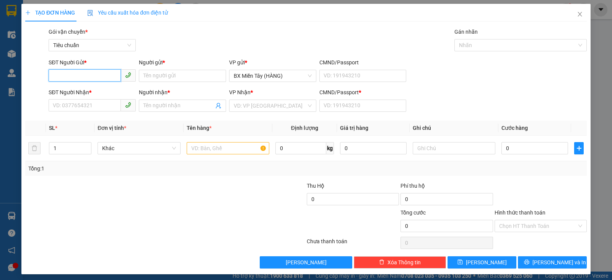
click at [109, 79] on input "SĐT Người Gửi *" at bounding box center [85, 75] width 72 height 12
click at [108, 79] on input "096865485" at bounding box center [85, 75] width 72 height 12
click at [164, 76] on input "Người gửi *" at bounding box center [182, 76] width 87 height 12
click at [86, 75] on input "096865485" at bounding box center [85, 75] width 72 height 12
click at [67, 76] on input "096865485" at bounding box center [85, 75] width 72 height 12
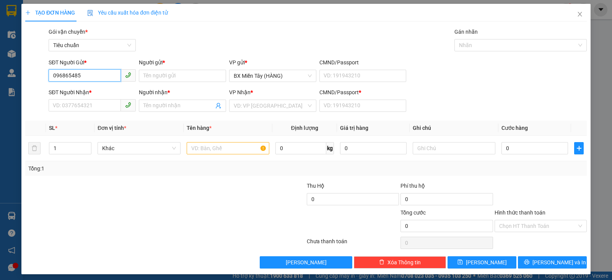
click at [65, 76] on input "096865485" at bounding box center [85, 75] width 72 height 12
click at [72, 75] on input "096865485" at bounding box center [85, 75] width 72 height 12
click at [94, 72] on input "096865845" at bounding box center [85, 75] width 72 height 12
click at [170, 79] on input "Người gửi *" at bounding box center [182, 76] width 87 height 12
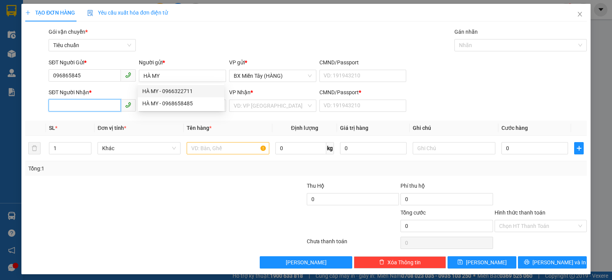
click at [109, 104] on input "SĐT Người Nhận *" at bounding box center [85, 105] width 72 height 12
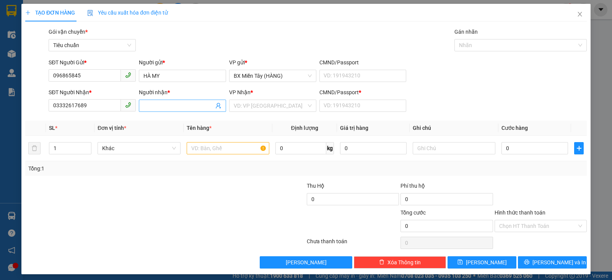
click at [176, 108] on input "Người nhận *" at bounding box center [178, 105] width 70 height 8
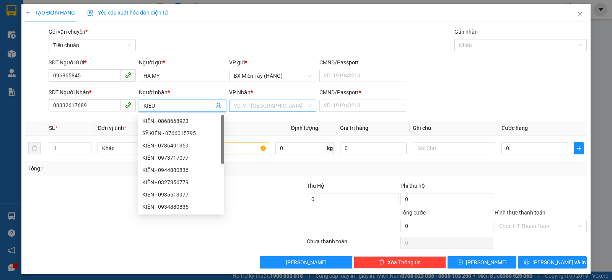
click at [268, 108] on input "search" at bounding box center [270, 105] width 73 height 11
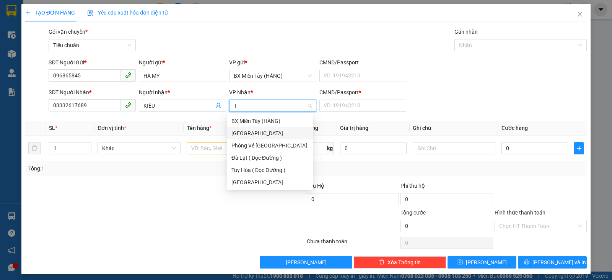
click at [250, 134] on div "[GEOGRAPHIC_DATA]" at bounding box center [269, 133] width 77 height 8
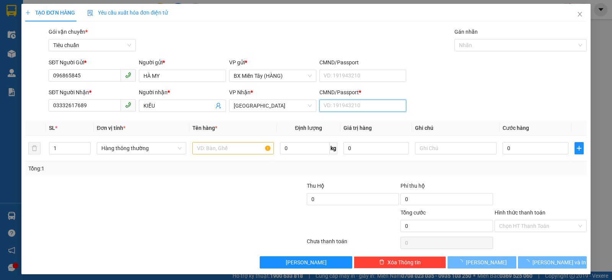
click at [362, 108] on input "CMND/Passport *" at bounding box center [362, 105] width 87 height 12
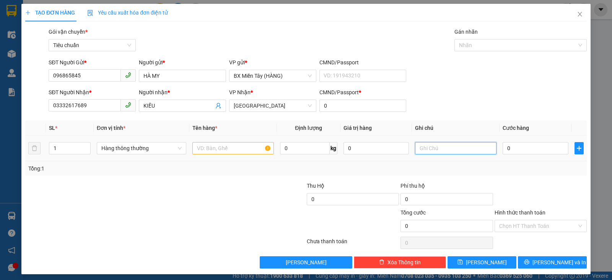
click at [438, 147] on input "text" at bounding box center [455, 148] width 81 height 12
click at [147, 146] on span "Hàng thông thường" at bounding box center [141, 147] width 80 height 11
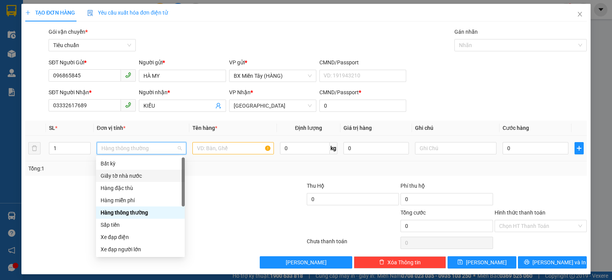
scroll to position [49, 0]
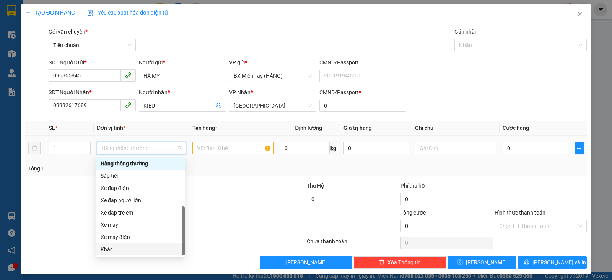
click at [120, 249] on div "Khác" at bounding box center [141, 249] width 80 height 8
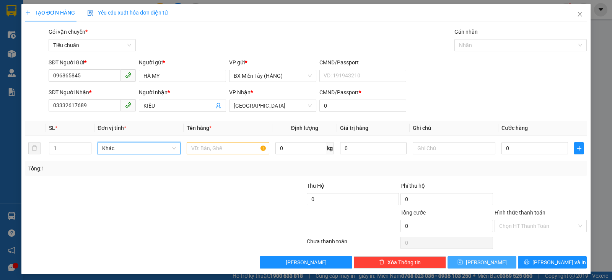
click at [489, 261] on button "[PERSON_NAME]" at bounding box center [482, 262] width 69 height 12
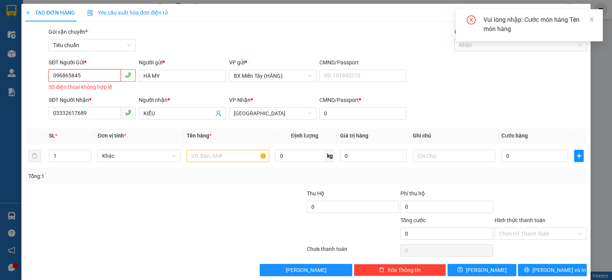
click at [94, 74] on input "096865845" at bounding box center [85, 75] width 72 height 12
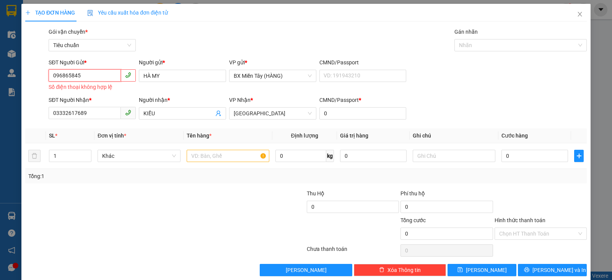
click at [77, 76] on input "096865845" at bounding box center [85, 75] width 72 height 12
click at [90, 77] on input "096865845" at bounding box center [85, 75] width 72 height 12
click at [76, 76] on input "096865845" at bounding box center [85, 75] width 72 height 12
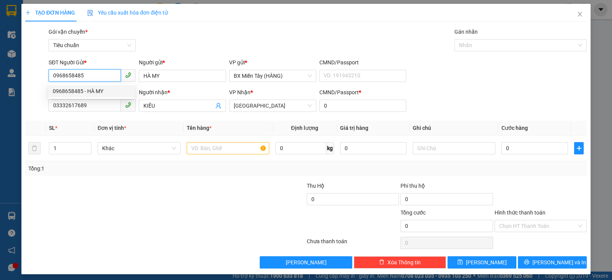
click at [103, 87] on div "0968658485 - HÀ MY" at bounding box center [91, 91] width 77 height 8
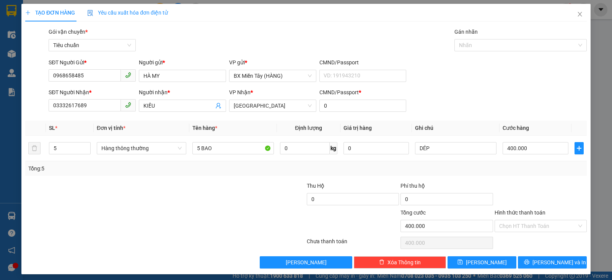
click at [214, 215] on div at bounding box center [259, 221] width 94 height 27
click at [143, 146] on span "Hàng thông thường" at bounding box center [141, 147] width 80 height 11
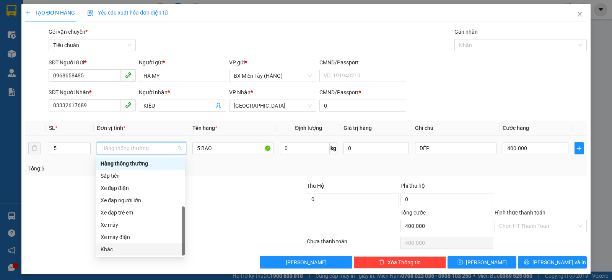
click at [132, 250] on div "Khác" at bounding box center [141, 249] width 80 height 8
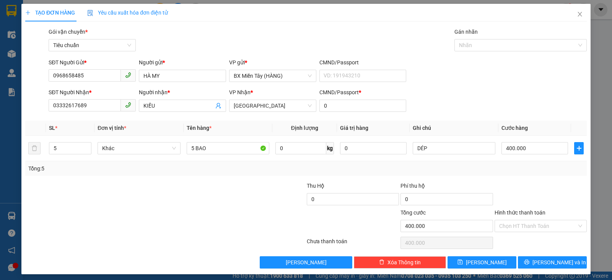
click at [143, 204] on div at bounding box center [118, 194] width 188 height 27
click at [556, 184] on div at bounding box center [541, 194] width 94 height 27
click at [544, 220] on input "Hình thức thanh toán" at bounding box center [538, 225] width 78 height 11
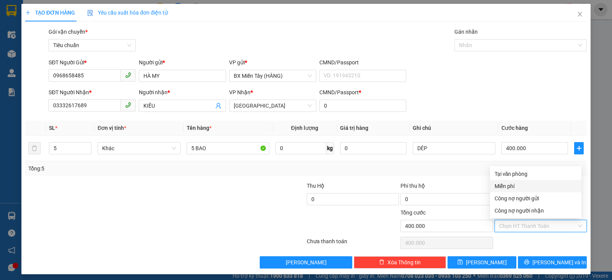
click at [383, 173] on div "Tổng: 5" at bounding box center [306, 168] width 562 height 15
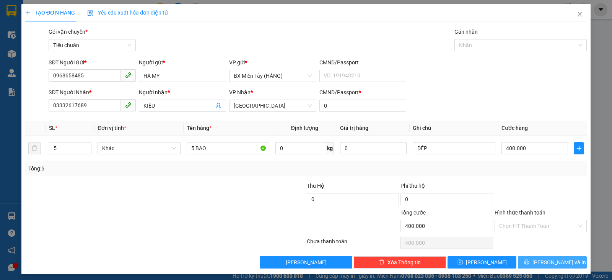
click at [557, 259] on span "[PERSON_NAME] và In" at bounding box center [560, 262] width 54 height 8
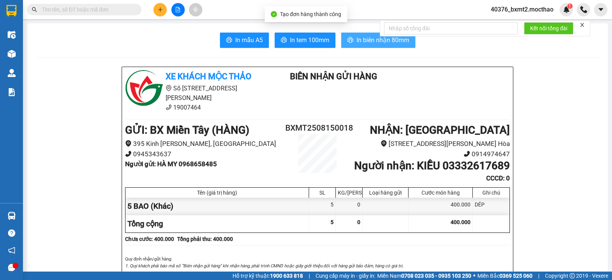
click at [368, 38] on span "In biên nhận 80mm" at bounding box center [383, 40] width 53 height 10
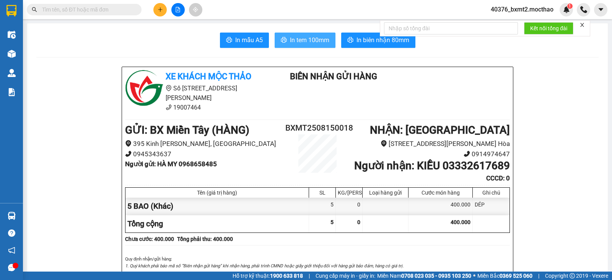
click at [300, 40] on span "In tem 100mm" at bounding box center [309, 40] width 39 height 10
click at [159, 13] on button at bounding box center [159, 9] width 13 height 13
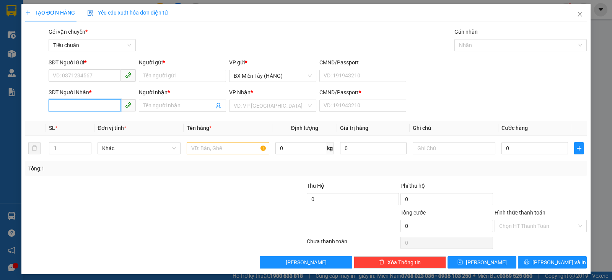
click at [71, 107] on input "SĐT Người Nhận *" at bounding box center [85, 105] width 72 height 12
click at [92, 121] on div "0973608761 - Vị Thuỷ" at bounding box center [91, 121] width 77 height 8
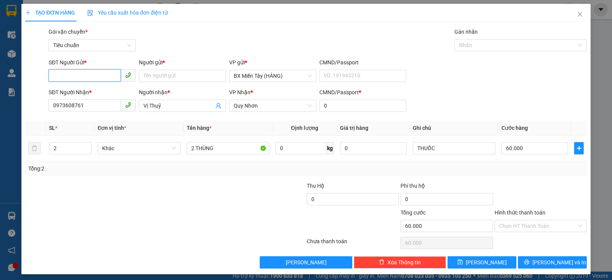
click at [93, 77] on input "SĐT Người Gửi *" at bounding box center [85, 75] width 72 height 12
click at [89, 93] on div "0908593468 - Bé Tí" at bounding box center [91, 91] width 77 height 8
click at [223, 144] on input "2 THÙNG" at bounding box center [228, 148] width 83 height 12
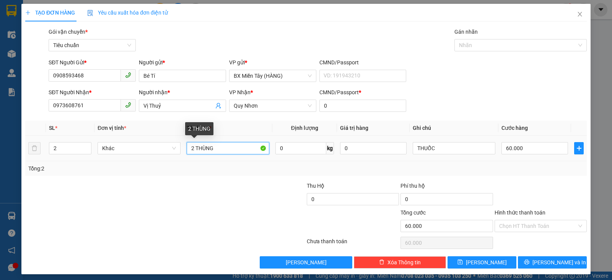
click at [223, 144] on input "2 THÙNG" at bounding box center [228, 148] width 83 height 12
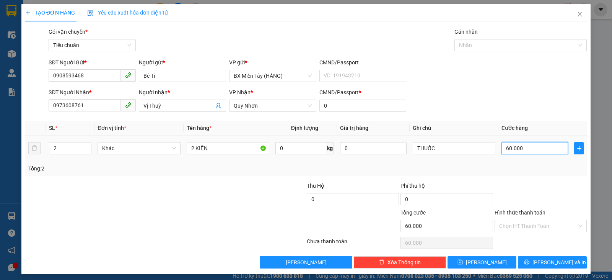
click at [525, 148] on input "60.000" at bounding box center [535, 148] width 67 height 12
click at [538, 180] on div "Transit Pickup Surcharge Ids Transit Deliver Surcharge Ids Transit Deliver Surc…" at bounding box center [306, 148] width 562 height 241
drag, startPoint x: 534, startPoint y: 261, endPoint x: 447, endPoint y: 212, distance: 99.9
click at [530, 261] on icon "printer" at bounding box center [526, 261] width 5 height 5
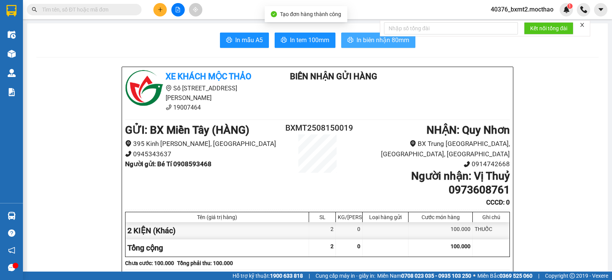
click at [357, 40] on span "In biên nhận 80mm" at bounding box center [383, 40] width 53 height 10
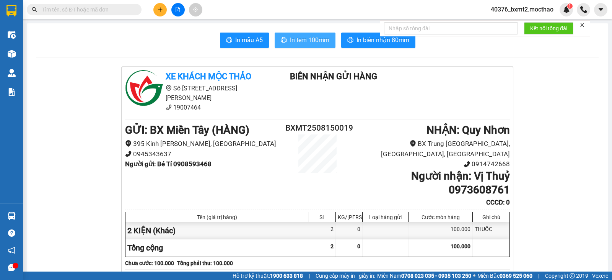
click at [304, 46] on button "In tem 100mm" at bounding box center [305, 40] width 61 height 15
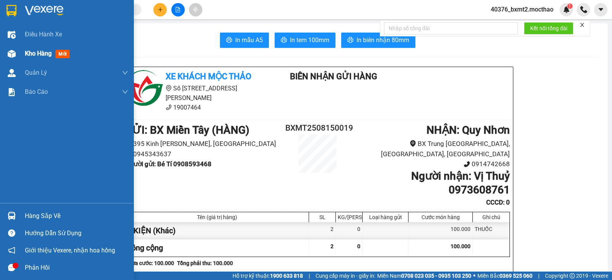
click at [13, 54] on img at bounding box center [12, 54] width 8 height 8
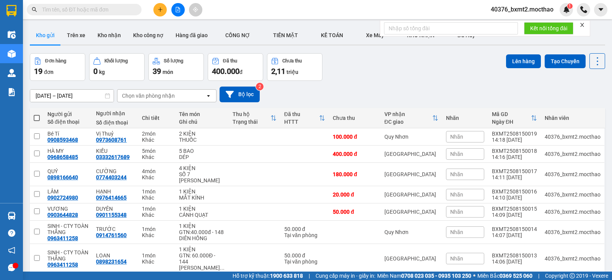
click at [581, 26] on icon "close" at bounding box center [582, 24] width 5 height 5
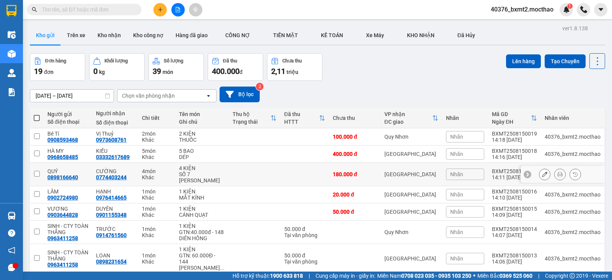
scroll to position [38, 0]
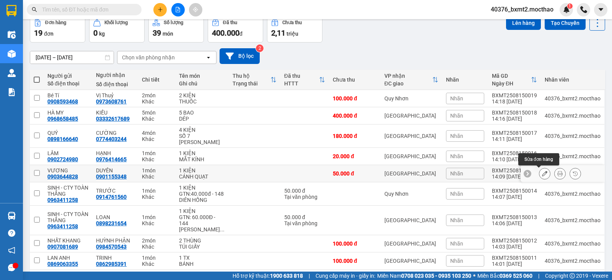
click at [557, 174] on icon at bounding box center [559, 173] width 5 height 5
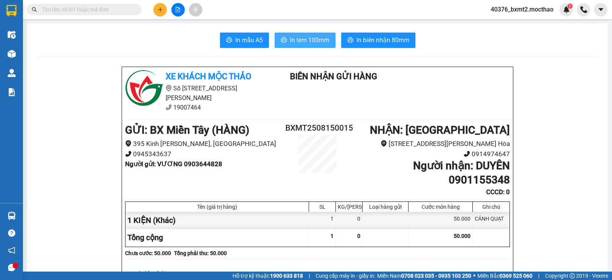
click at [322, 47] on button "In tem 100mm" at bounding box center [305, 40] width 61 height 15
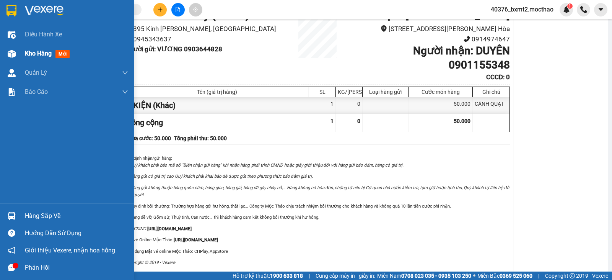
click at [27, 51] on span "Kho hàng" at bounding box center [38, 53] width 27 height 7
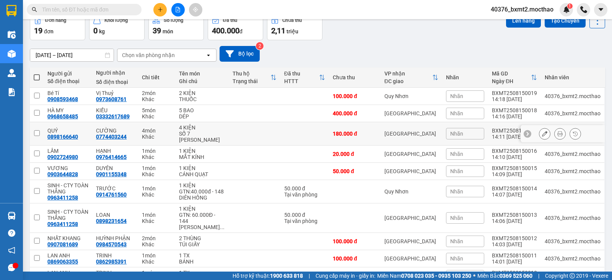
scroll to position [79, 0]
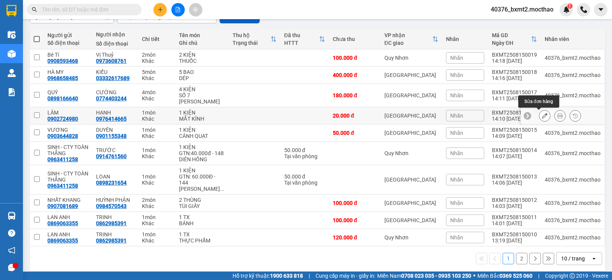
click at [557, 116] on icon at bounding box center [559, 115] width 5 height 5
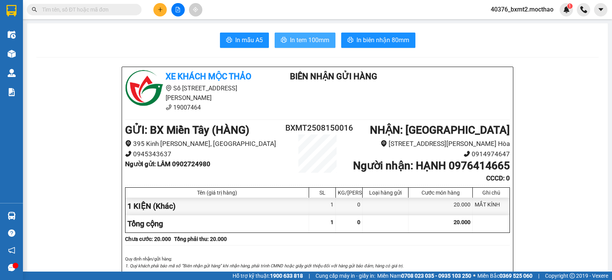
click at [314, 38] on span "In tem 100mm" at bounding box center [309, 40] width 39 height 10
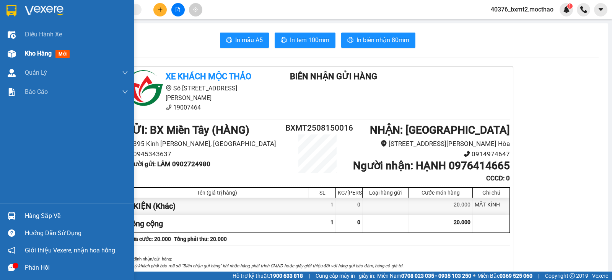
click at [21, 54] on div "Kho hàng mới" at bounding box center [67, 53] width 134 height 19
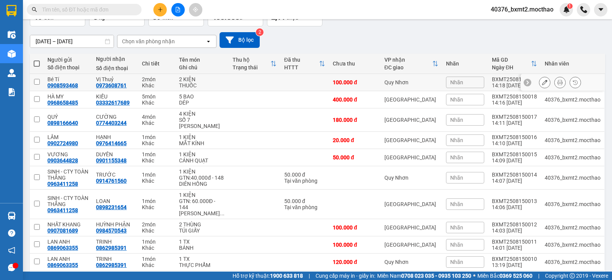
scroll to position [77, 0]
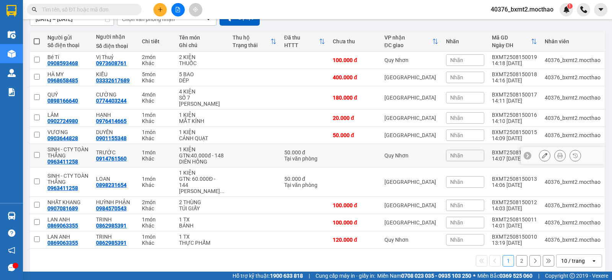
click at [557, 155] on icon at bounding box center [559, 155] width 5 height 5
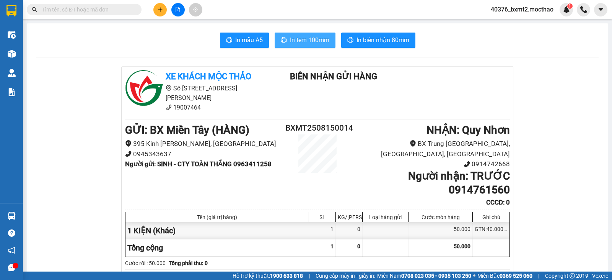
click at [297, 42] on span "In tem 100mm" at bounding box center [309, 40] width 39 height 10
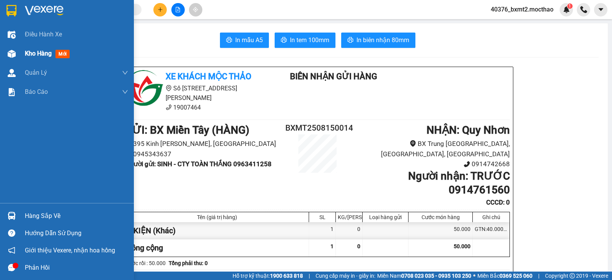
click at [17, 53] on div at bounding box center [11, 53] width 13 height 13
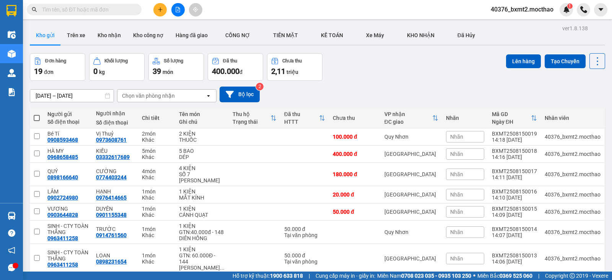
click at [351, 68] on div "Đơn hàng 19 đơn Khối lượng 0 kg Số lượng 39 món Đã thu 400.000 đ Chưa thu 2,11 …" at bounding box center [317, 67] width 575 height 28
click at [111, 40] on button "Kho nhận" at bounding box center [109, 35] width 36 height 18
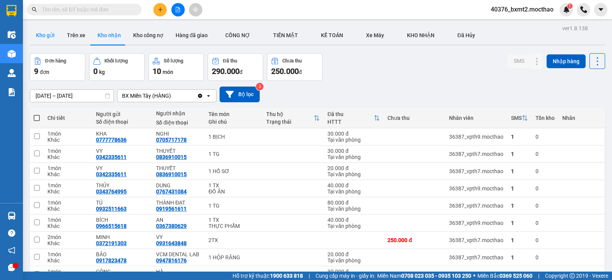
click at [44, 38] on button "Kho gửi" at bounding box center [45, 35] width 31 height 18
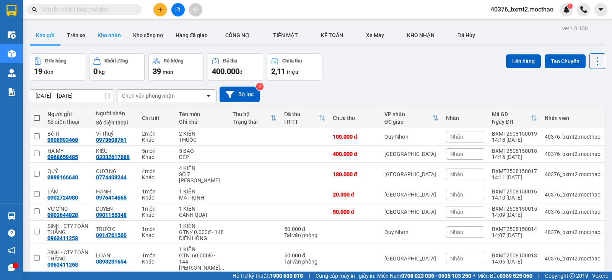
click at [112, 37] on button "Kho nhận" at bounding box center [109, 35] width 36 height 18
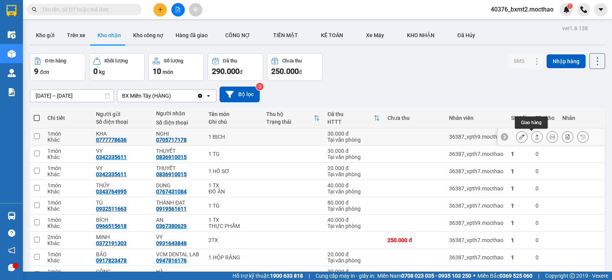
click at [534, 138] on icon at bounding box center [536, 136] width 5 height 5
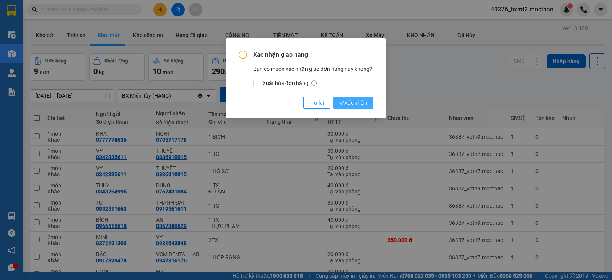
click at [358, 101] on span "Xác nhận" at bounding box center [353, 102] width 28 height 8
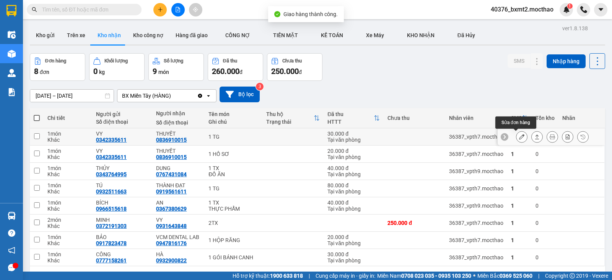
click at [534, 136] on icon at bounding box center [536, 136] width 5 height 5
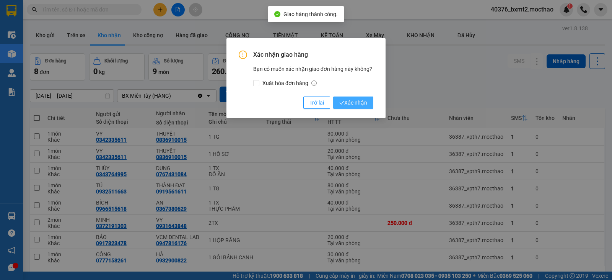
click at [362, 104] on span "Xác nhận" at bounding box center [353, 102] width 28 height 8
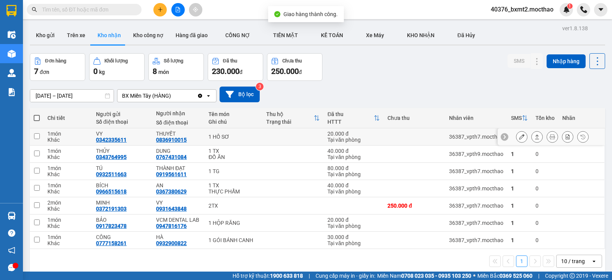
click at [534, 137] on icon at bounding box center [536, 136] width 5 height 5
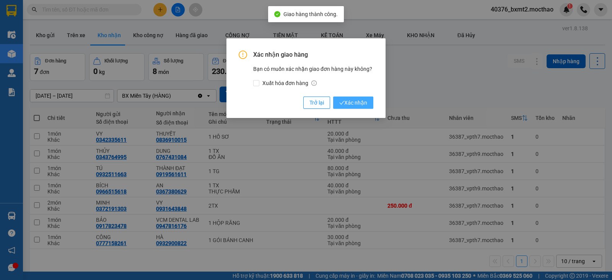
click at [364, 105] on span "Xác nhận" at bounding box center [353, 102] width 28 height 8
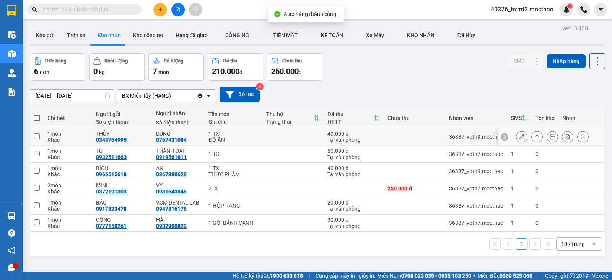
click at [534, 135] on icon at bounding box center [536, 136] width 5 height 5
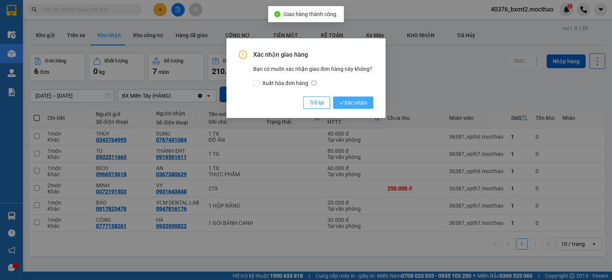
click at [351, 100] on span "Xác nhận" at bounding box center [353, 102] width 28 height 8
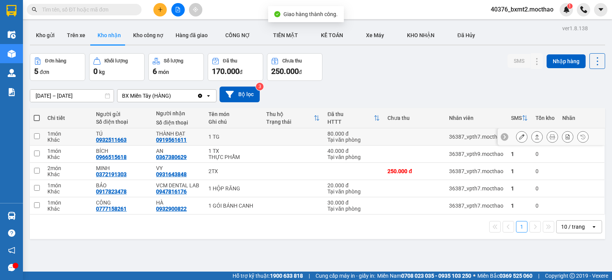
click at [534, 139] on icon at bounding box center [536, 136] width 5 height 5
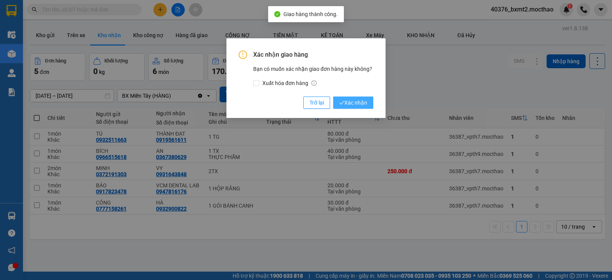
click at [363, 104] on span "Xác nhận" at bounding box center [353, 102] width 28 height 8
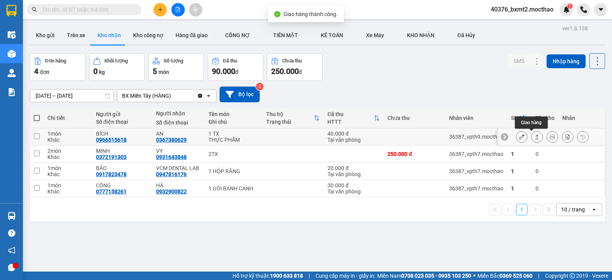
click at [534, 136] on icon at bounding box center [536, 136] width 5 height 5
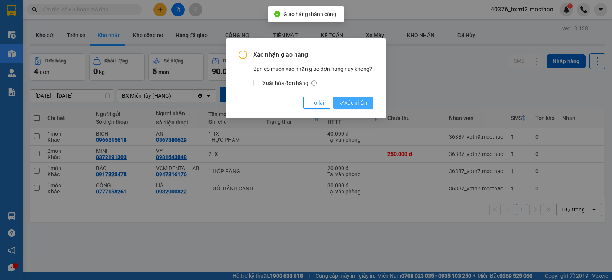
click at [358, 97] on button "Xác nhận" at bounding box center [353, 102] width 40 height 12
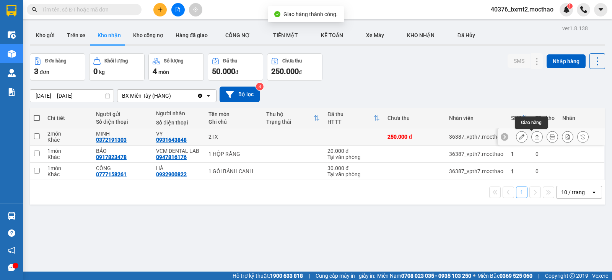
click at [534, 138] on icon at bounding box center [536, 136] width 5 height 5
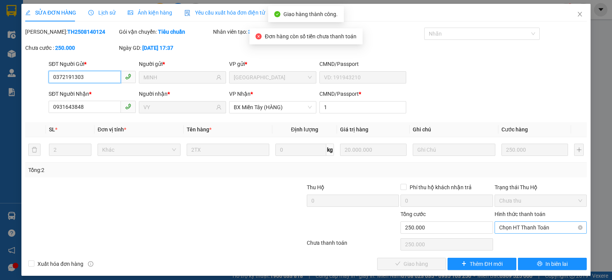
click at [506, 228] on span "Chọn HT Thanh Toán" at bounding box center [540, 227] width 83 height 11
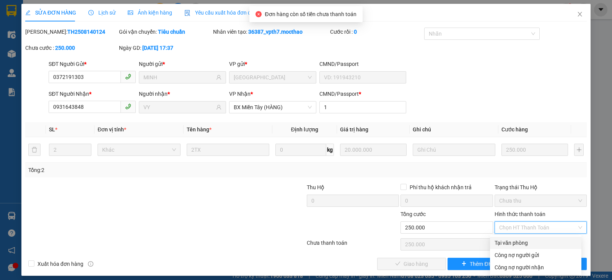
drag, startPoint x: 503, startPoint y: 245, endPoint x: 494, endPoint y: 247, distance: 9.8
click at [502, 246] on div "Tại văn phòng" at bounding box center [536, 242] width 82 height 8
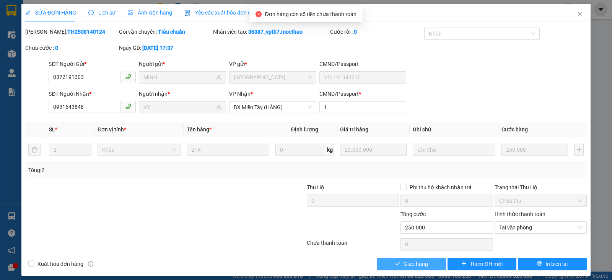
click at [421, 262] on span "Giao hàng" at bounding box center [416, 263] width 24 height 8
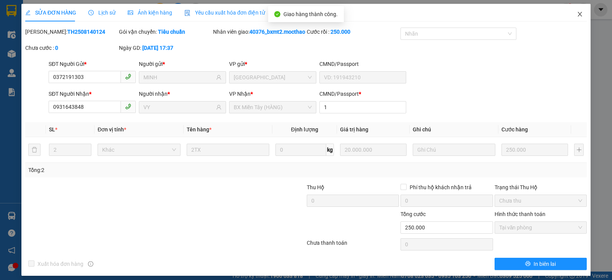
click at [570, 15] on span "Close" at bounding box center [579, 14] width 21 height 21
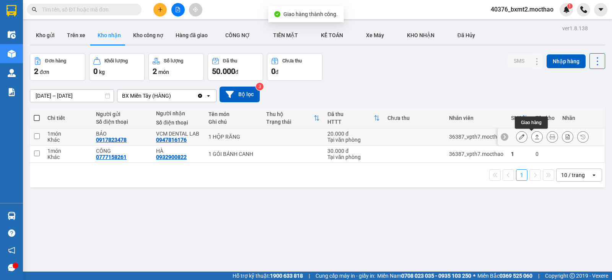
click at [534, 138] on icon at bounding box center [536, 136] width 5 height 5
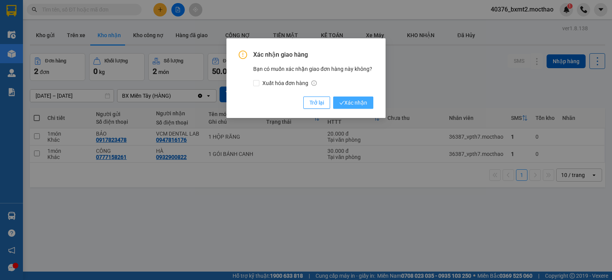
click at [363, 99] on span "Xác nhận" at bounding box center [353, 102] width 28 height 8
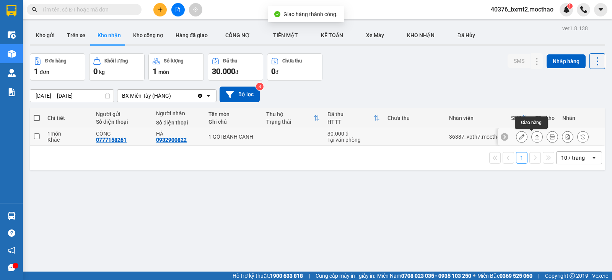
click at [535, 138] on button at bounding box center [537, 136] width 11 height 13
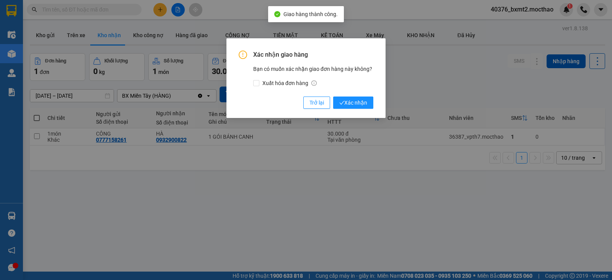
click at [358, 101] on span "Xác nhận" at bounding box center [353, 102] width 28 height 8
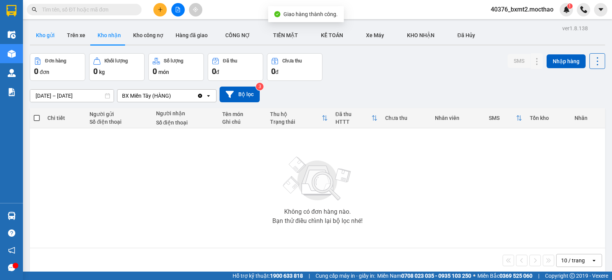
click at [36, 33] on button "Kho gửi" at bounding box center [45, 35] width 31 height 18
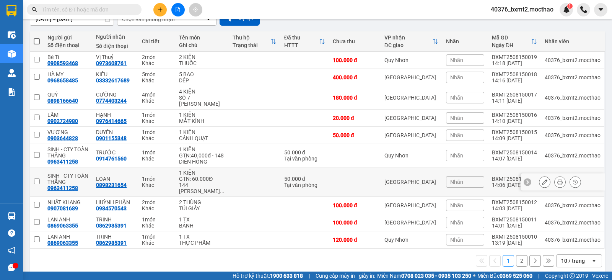
scroll to position [79, 0]
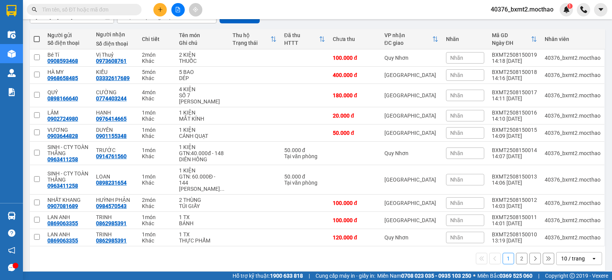
click at [575, 254] on div "10 / trang" at bounding box center [573, 258] width 24 height 8
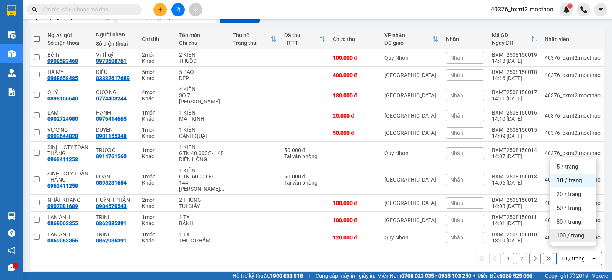
click at [561, 235] on span "100 / trang" at bounding box center [571, 235] width 28 height 8
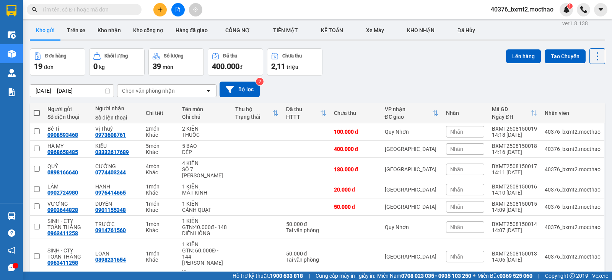
scroll to position [0, 0]
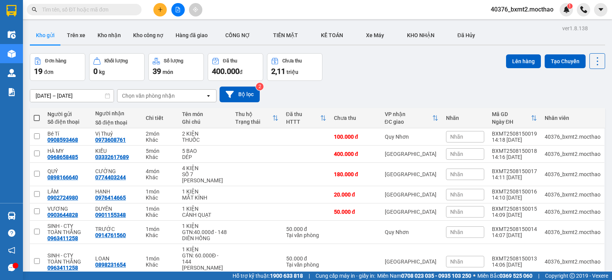
click at [392, 64] on div "Đơn hàng 19 đơn Khối lượng 0 kg Số lượng 39 món Đã thu 400.000 đ Chưa thu 2,11 …" at bounding box center [317, 67] width 575 height 28
